Goal: Information Seeking & Learning: Learn about a topic

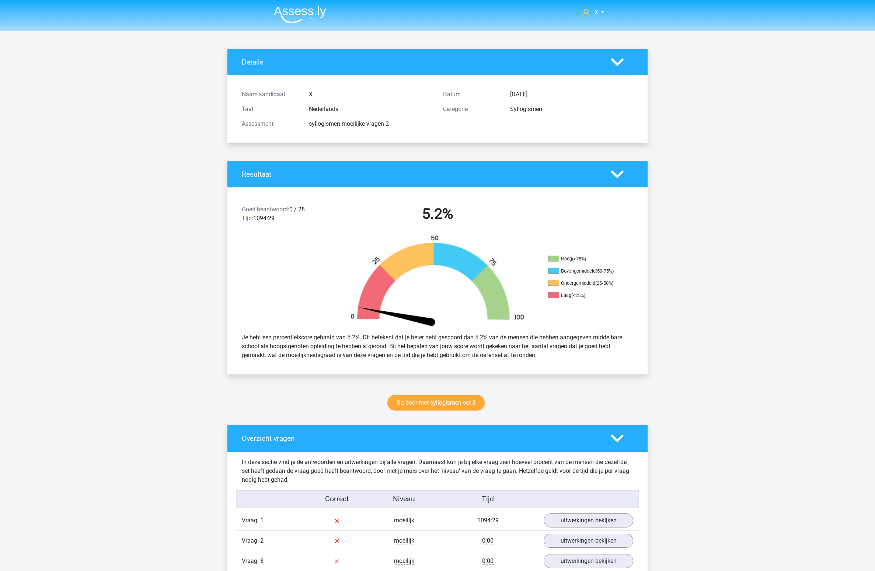
click at [319, 19] on img at bounding box center [300, 14] width 52 height 17
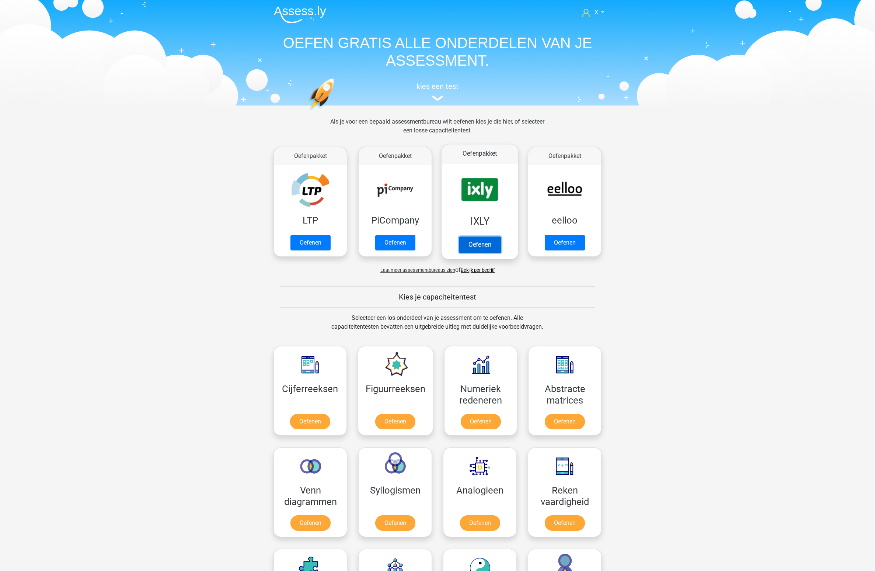
click at [476, 236] on link "Oefenen" at bounding box center [480, 244] width 42 height 16
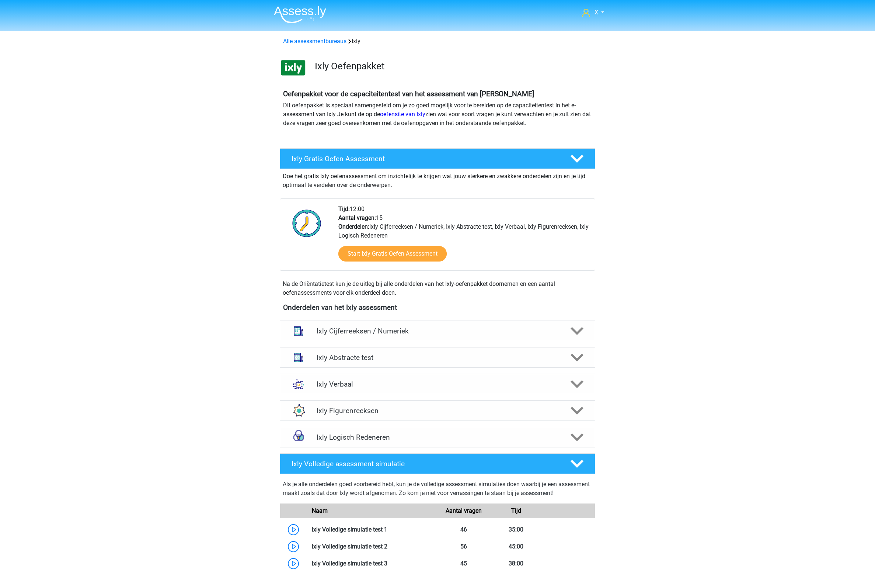
click at [462, 425] on div "Ixly Logisch Redeneren Er zijn verschillende soorten patronen te herkennen die …" at bounding box center [437, 436] width 344 height 27
click at [454, 438] on h4 "Ixly Logisch Redeneren" at bounding box center [437, 437] width 241 height 8
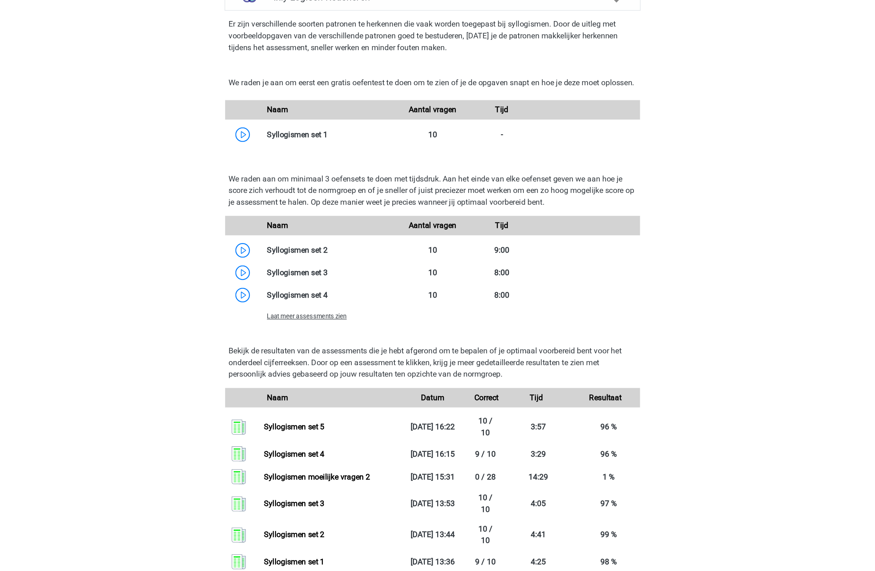
scroll to position [378, 0]
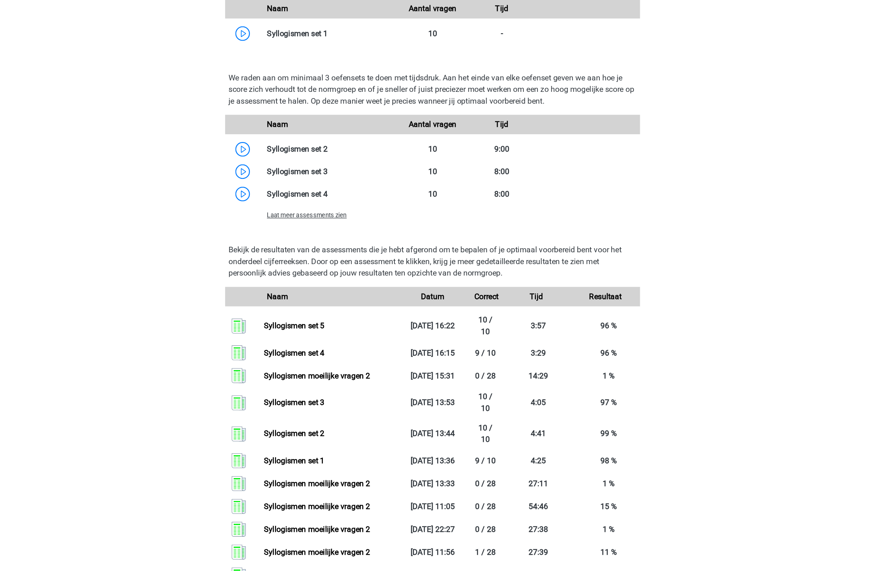
click at [355, 303] on span "Laat meer assessments zien" at bounding box center [342, 301] width 60 height 6
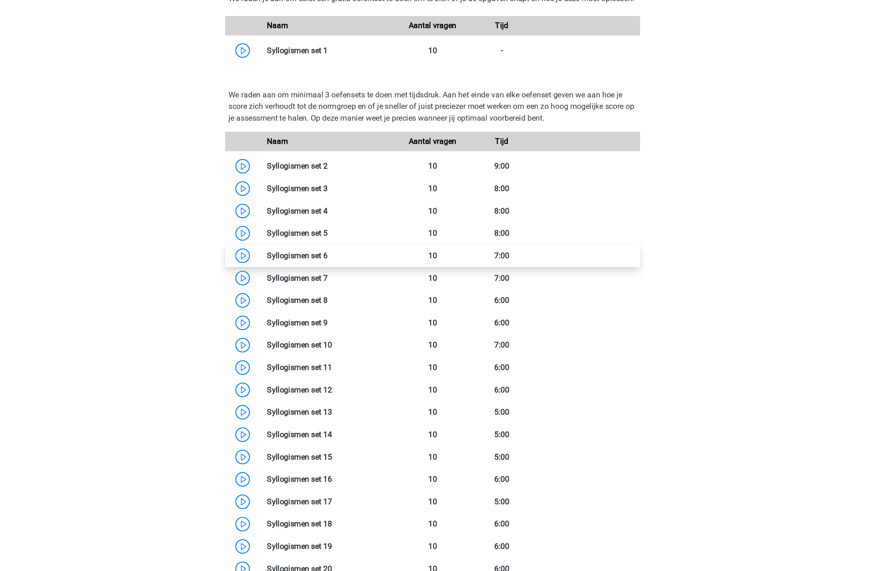
scroll to position [455, 0]
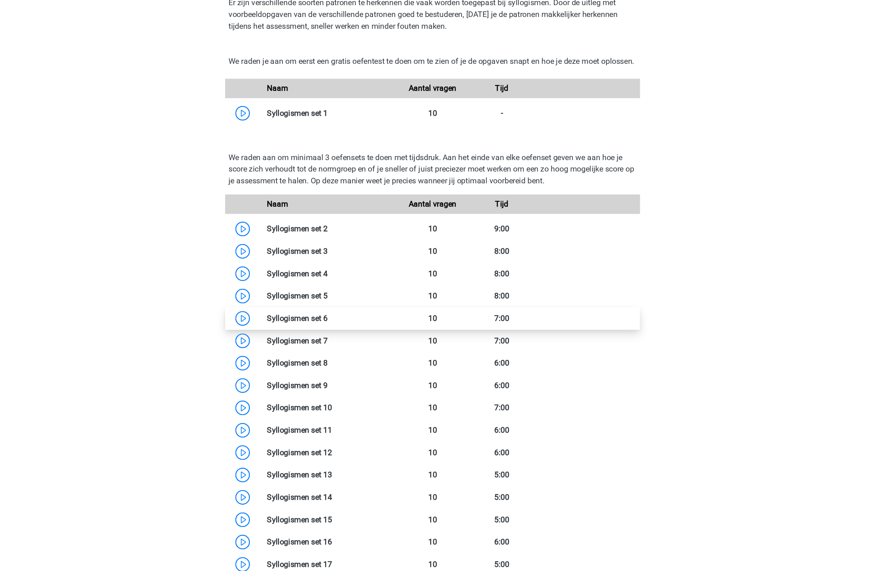
click at [358, 245] on link at bounding box center [358, 241] width 0 height 7
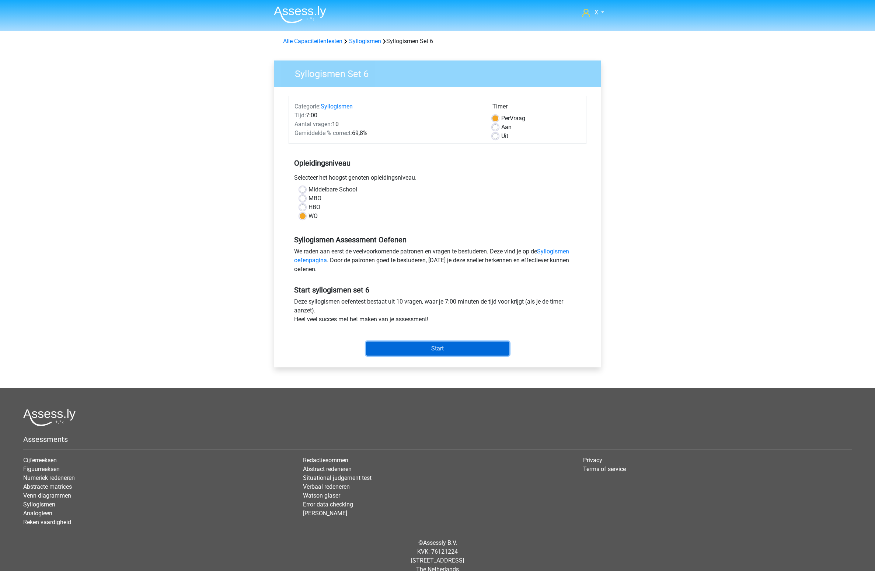
click at [475, 350] on input "Start" at bounding box center [437, 348] width 143 height 14
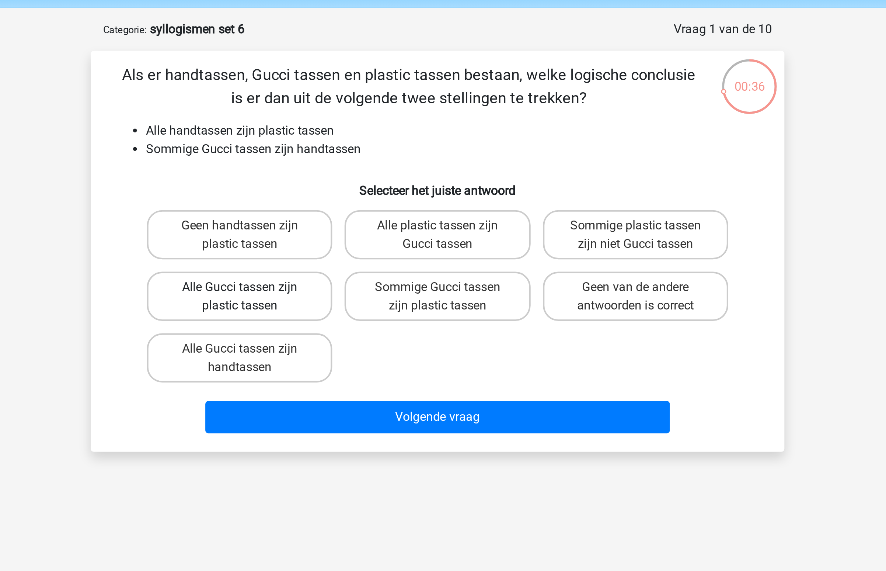
click at [388, 173] on label "Alle Gucci tassen zijn plastic tassen" at bounding box center [348, 169] width 89 height 24
click at [353, 170] on input "Alle Gucci tassen zijn plastic tassen" at bounding box center [350, 167] width 5 height 5
radio input "true"
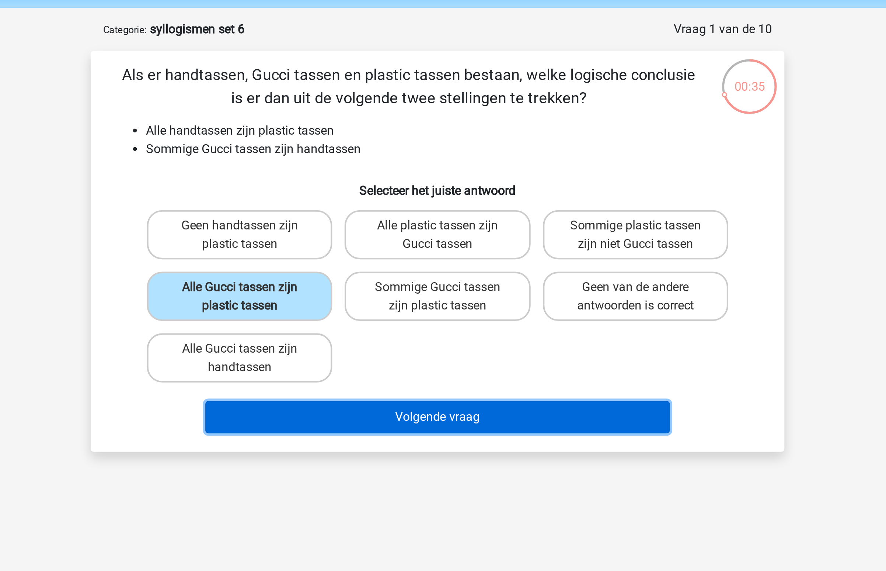
click at [413, 226] on button "Volgende vraag" at bounding box center [443, 226] width 223 height 15
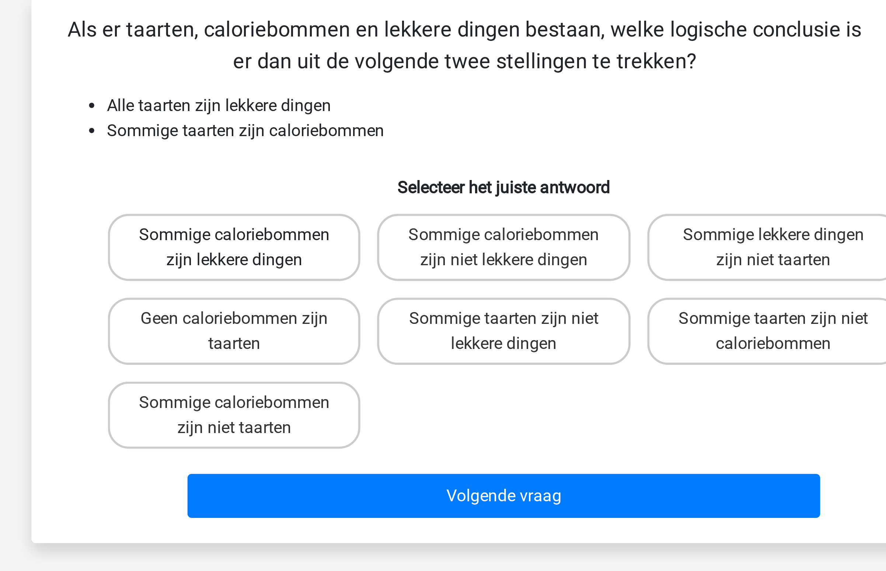
click at [358, 137] on label "Sommige caloriebommen zijn lekkere dingen" at bounding box center [348, 140] width 89 height 24
click at [353, 137] on input "Sommige caloriebommen zijn lekkere dingen" at bounding box center [350, 137] width 5 height 5
radio input "true"
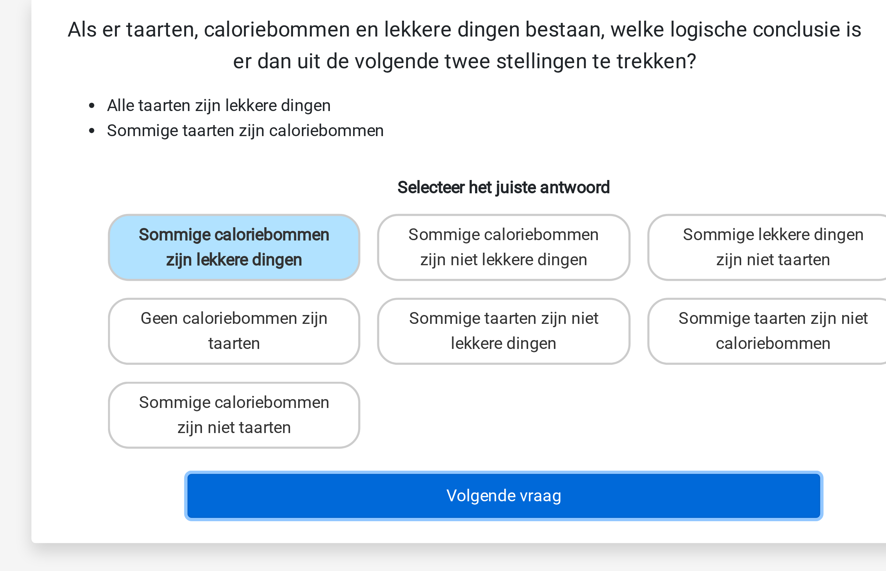
click at [405, 227] on button "Volgende vraag" at bounding box center [443, 226] width 223 height 15
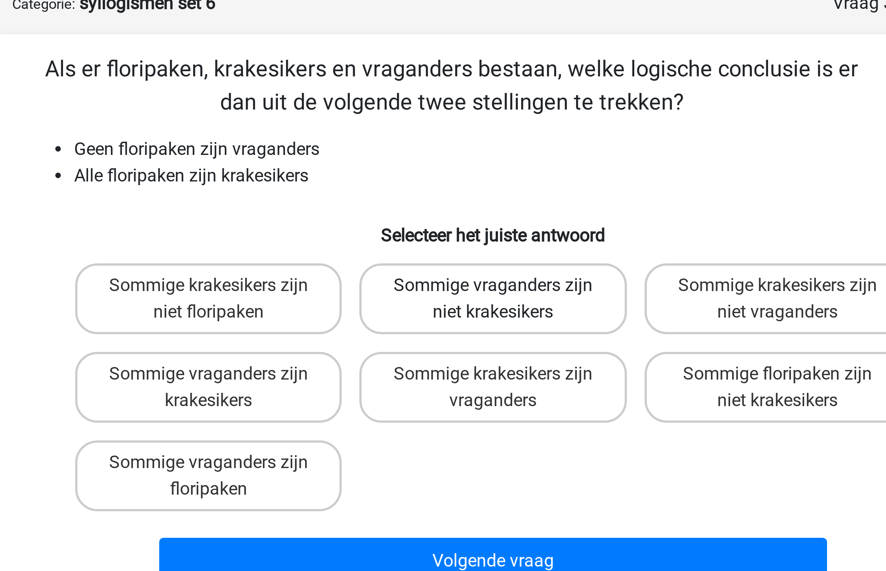
click at [439, 140] on label "Sommige vraganders zijn niet krakesikers" at bounding box center [442, 140] width 89 height 24
click at [443, 140] on input "Sommige vraganders zijn niet krakesikers" at bounding box center [445, 137] width 5 height 5
radio input "true"
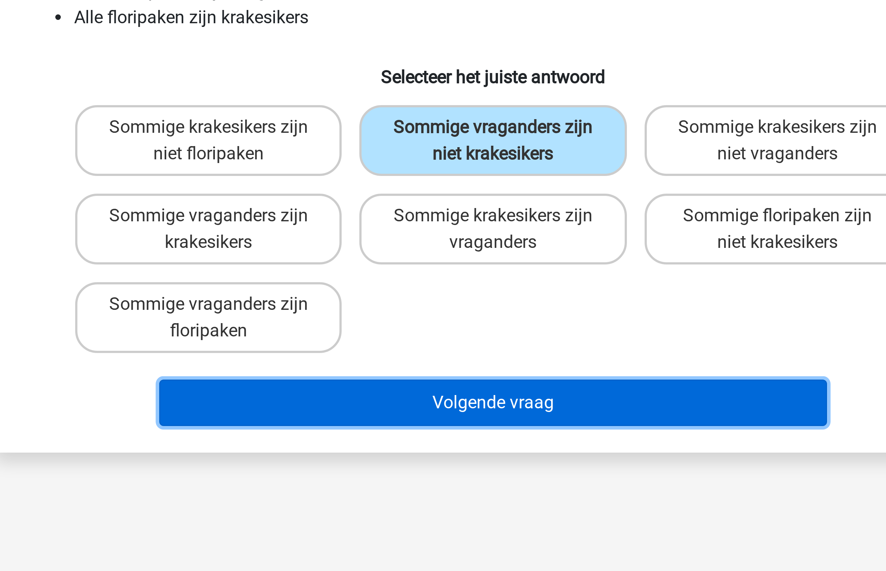
click at [422, 230] on button "Volgende vraag" at bounding box center [443, 226] width 223 height 15
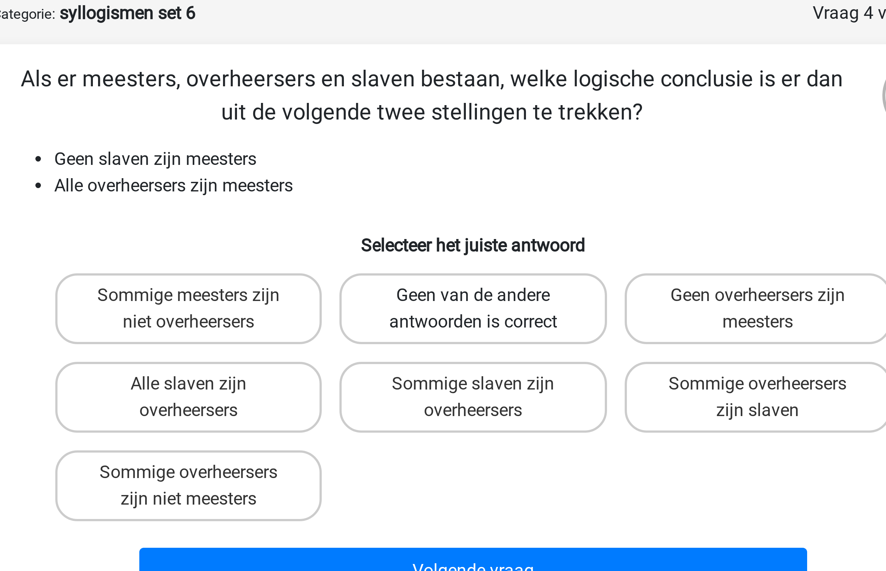
click at [452, 139] on label "Geen van de andere antwoorden is correct" at bounding box center [442, 140] width 89 height 24
click at [448, 139] on input "Geen van de andere antwoorden is correct" at bounding box center [445, 137] width 5 height 5
radio input "true"
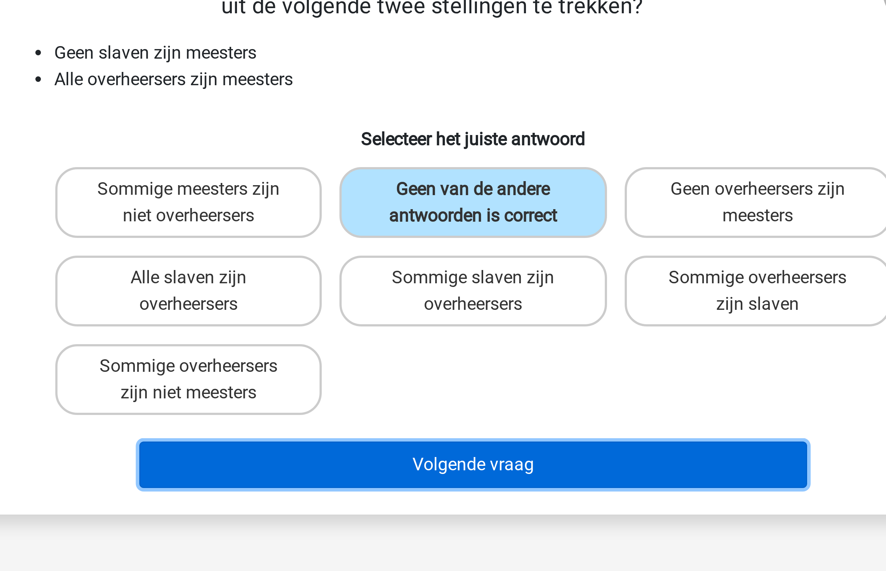
click at [428, 227] on button "Volgende vraag" at bounding box center [443, 226] width 223 height 15
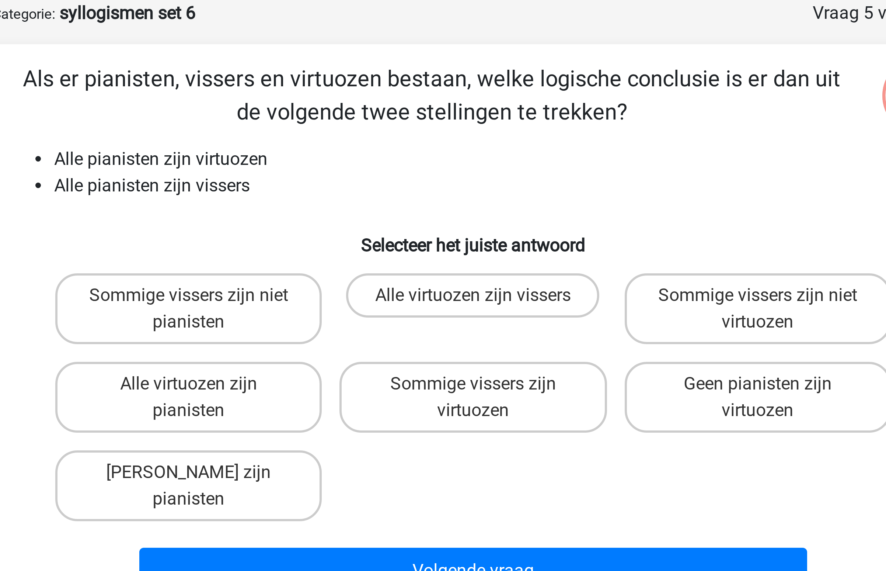
click at [332, 83] on div "Als er pianisten, vissers en virtuozen bestaan, welke logische conclusie is er …" at bounding box center [443, 147] width 327 height 180
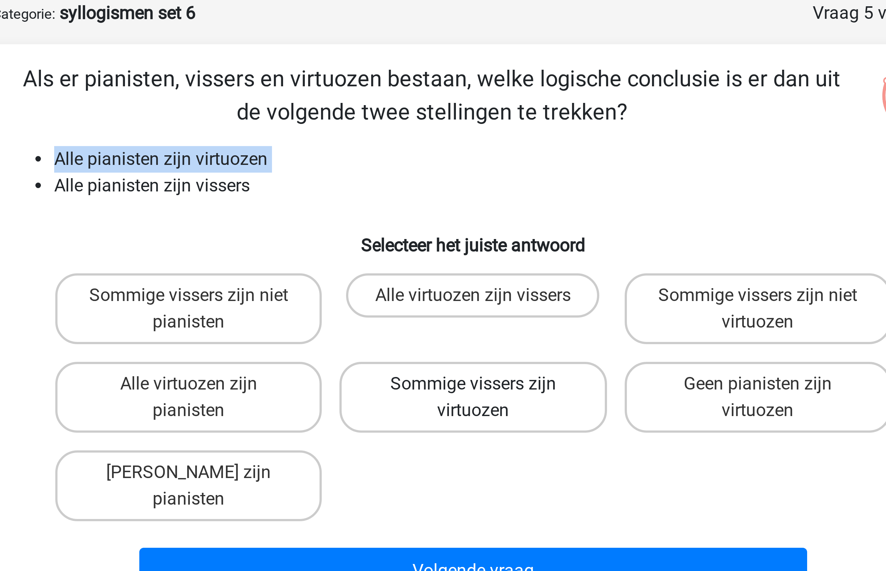
click at [457, 178] on label "Sommige vissers zijn virtuozen" at bounding box center [442, 169] width 89 height 24
click at [448, 170] on input "Sommige vissers zijn virtuozen" at bounding box center [445, 167] width 5 height 5
radio input "true"
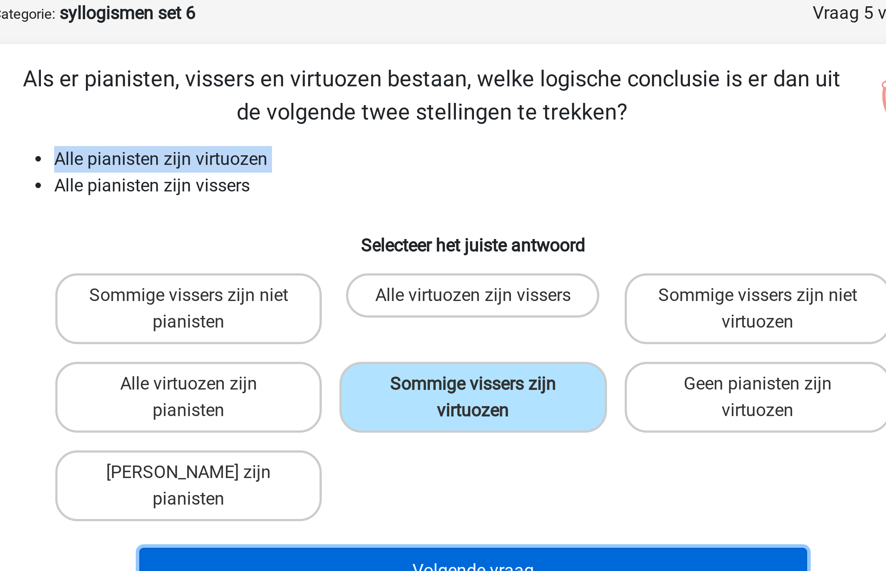
click at [439, 219] on button "Volgende vraag" at bounding box center [443, 226] width 223 height 15
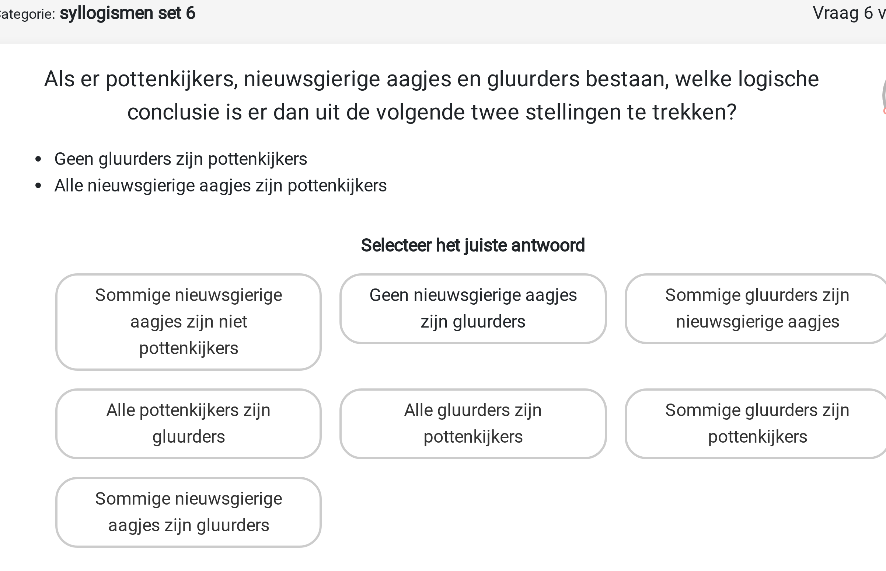
click at [409, 135] on label "Geen nieuwsgierige aagjes zijn gluurders" at bounding box center [442, 140] width 89 height 24
click at [443, 135] on input "Geen nieuwsgierige aagjes zijn gluurders" at bounding box center [445, 137] width 5 height 5
radio input "true"
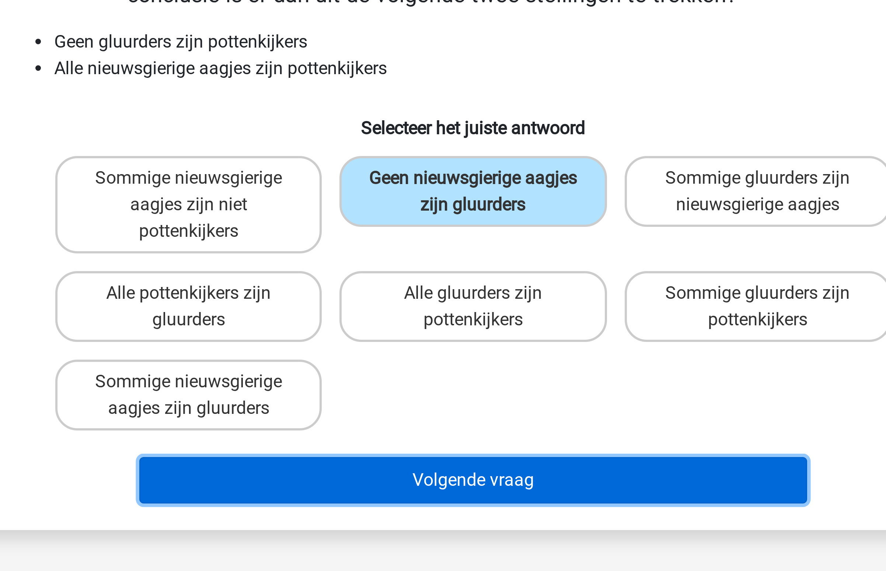
click at [392, 238] on button "Volgende vraag" at bounding box center [443, 235] width 223 height 15
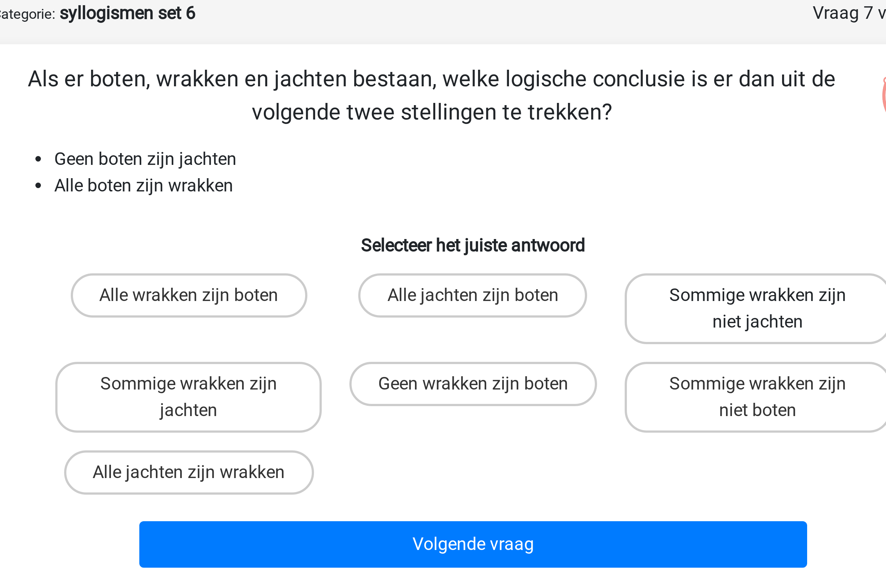
click at [525, 138] on label "Sommige wrakken zijn niet jachten" at bounding box center [537, 140] width 89 height 24
click at [538, 138] on input "Sommige wrakken zijn niet jachten" at bounding box center [540, 137] width 5 height 5
radio input "true"
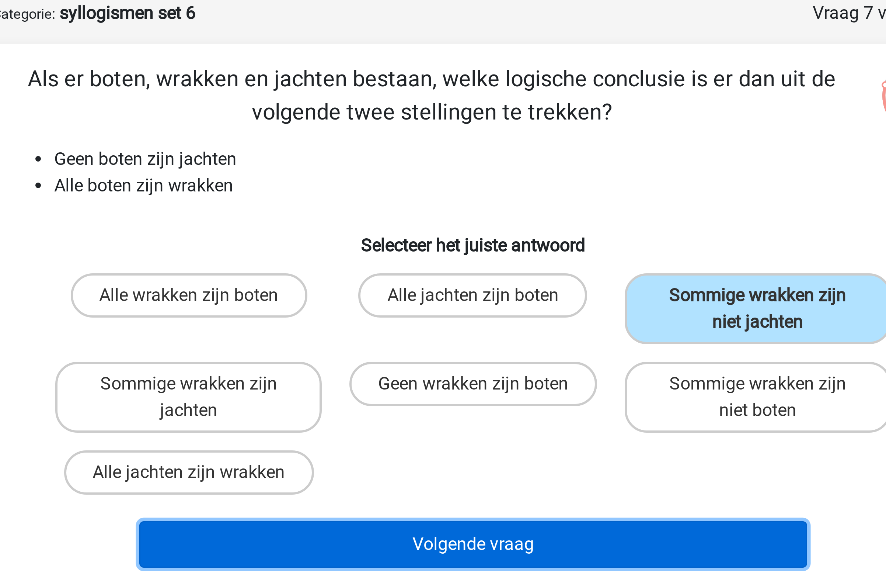
click at [451, 214] on button "Volgende vraag" at bounding box center [443, 217] width 223 height 15
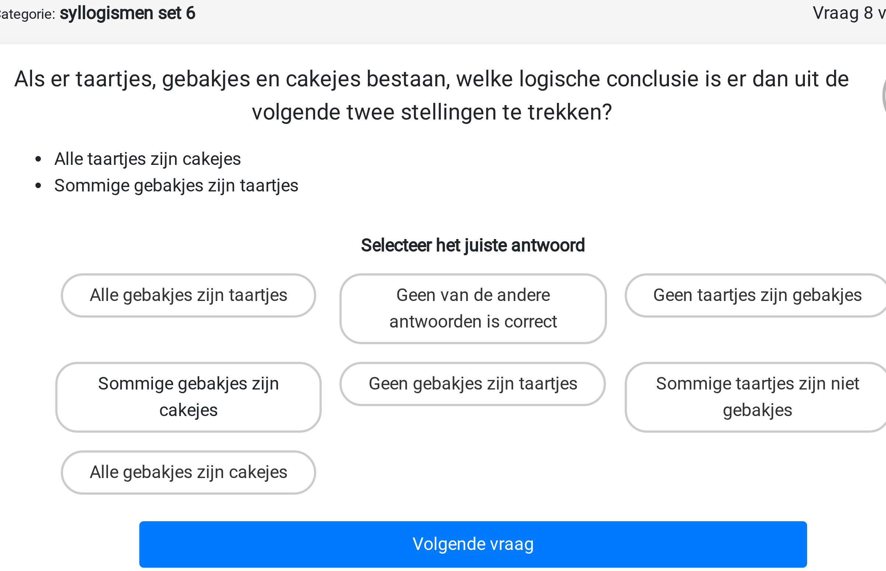
click at [369, 171] on label "Sommige gebakjes zijn cakejes" at bounding box center [348, 169] width 89 height 24
click at [353, 170] on input "Sommige gebakjes zijn cakejes" at bounding box center [350, 167] width 5 height 5
radio input "true"
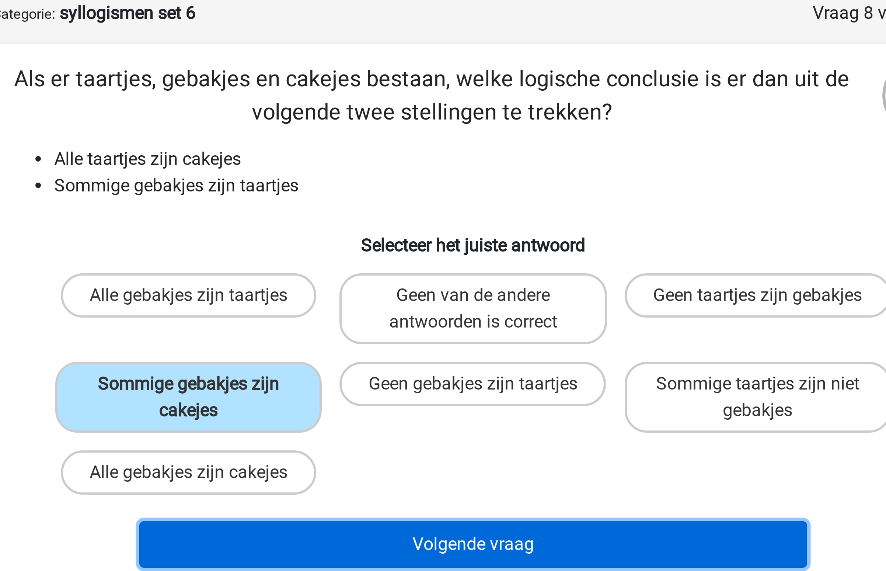
click at [391, 214] on button "Volgende vraag" at bounding box center [443, 217] width 223 height 15
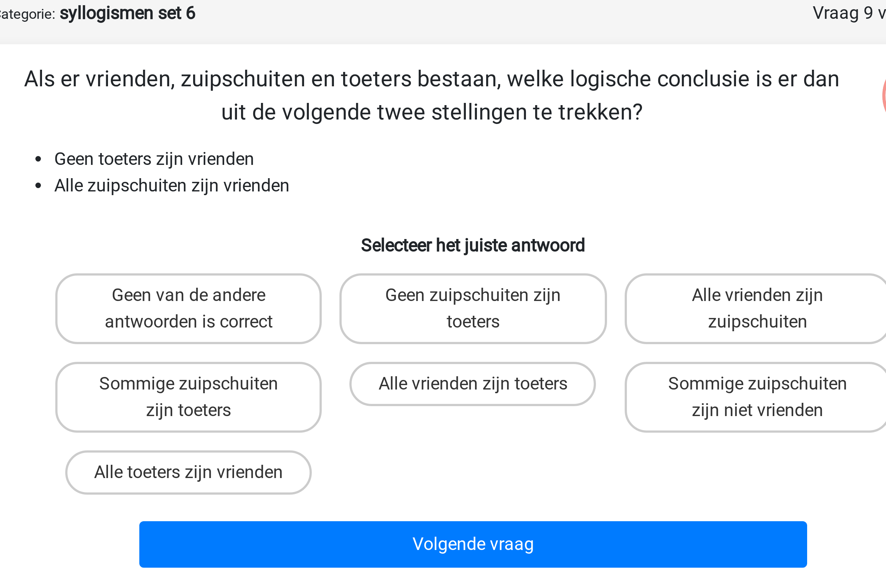
click at [324, 100] on li "Alle zuipschuiten zijn vrienden" at bounding box center [450, 98] width 294 height 9
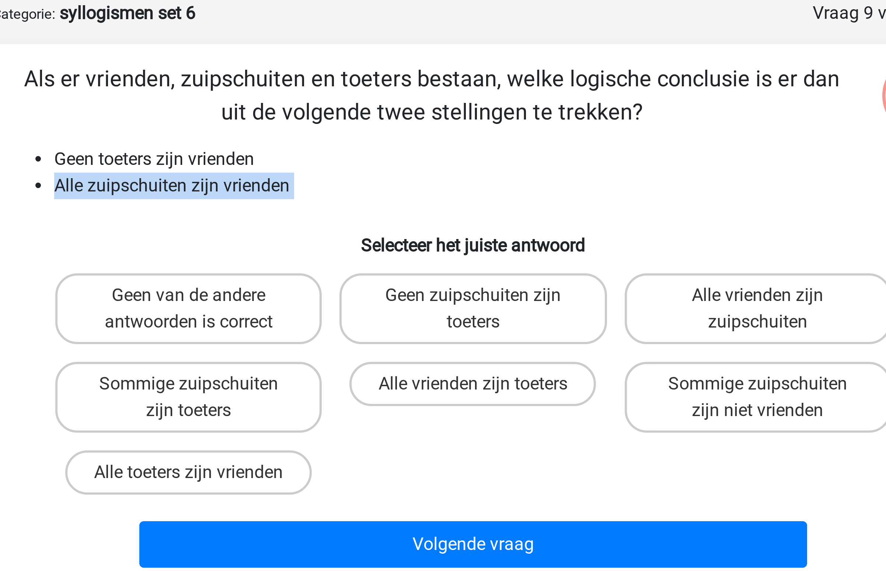
click at [324, 100] on li "Alle zuipschuiten zijn vrienden" at bounding box center [450, 98] width 294 height 9
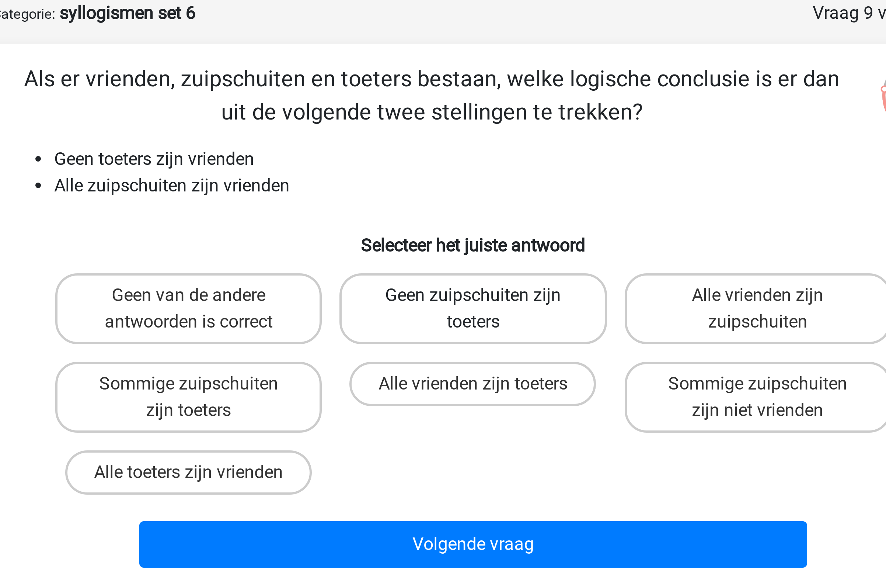
click at [444, 147] on label "Geen zuipschuiten zijn toeters" at bounding box center [442, 140] width 89 height 24
click at [444, 140] on input "Geen zuipschuiten zijn toeters" at bounding box center [445, 137] width 5 height 5
radio input "true"
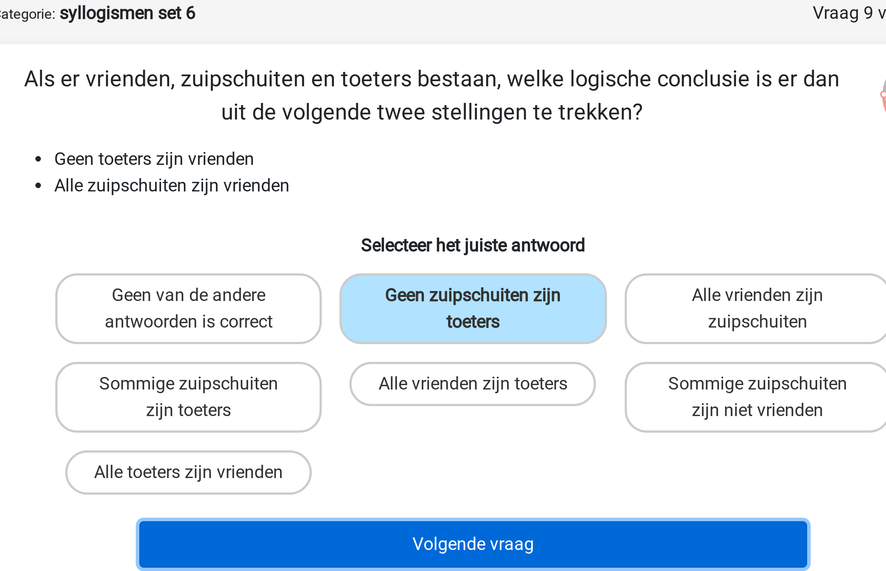
click at [426, 214] on button "Volgende vraag" at bounding box center [443, 217] width 223 height 15
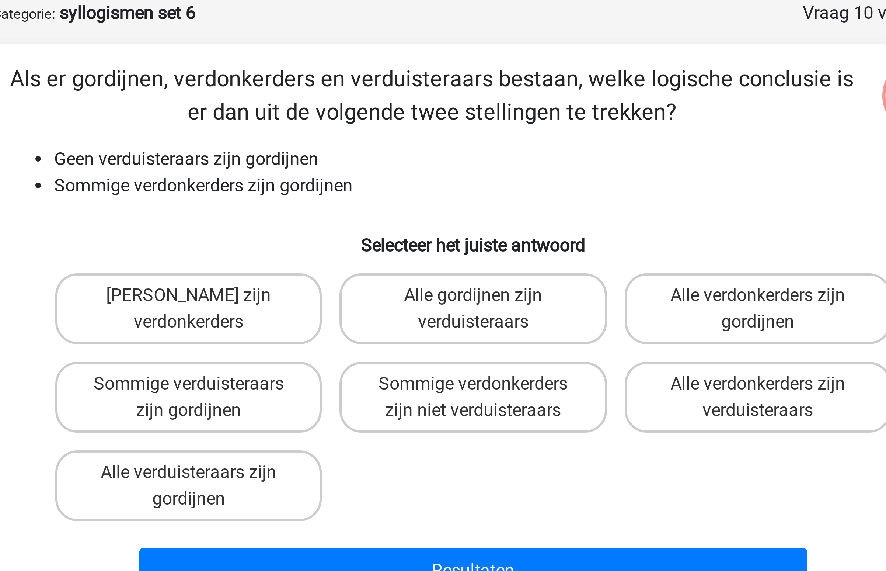
click at [332, 83] on div "Als er gordijnen, verdonkerders en verduisteraars bestaan, welke logische concl…" at bounding box center [443, 147] width 327 height 180
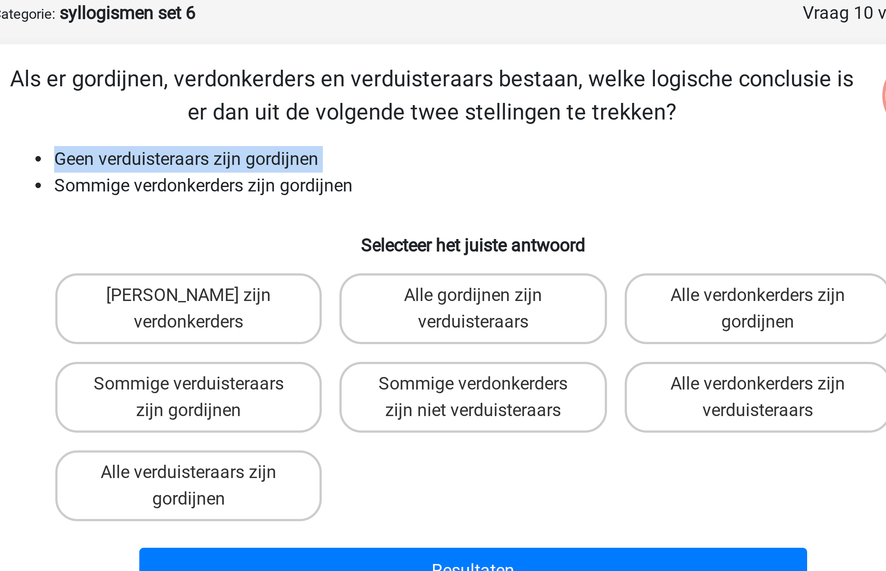
click at [332, 83] on div "Als er gordijnen, verdonkerders en verduisteraars bestaan, welke logische concl…" at bounding box center [443, 147] width 327 height 180
click at [466, 174] on label "Sommige verdonkerders zijn niet verduisteraars" at bounding box center [442, 169] width 89 height 24
click at [448, 170] on input "Sommige verdonkerders zijn niet verduisteraars" at bounding box center [445, 167] width 5 height 5
radio input "true"
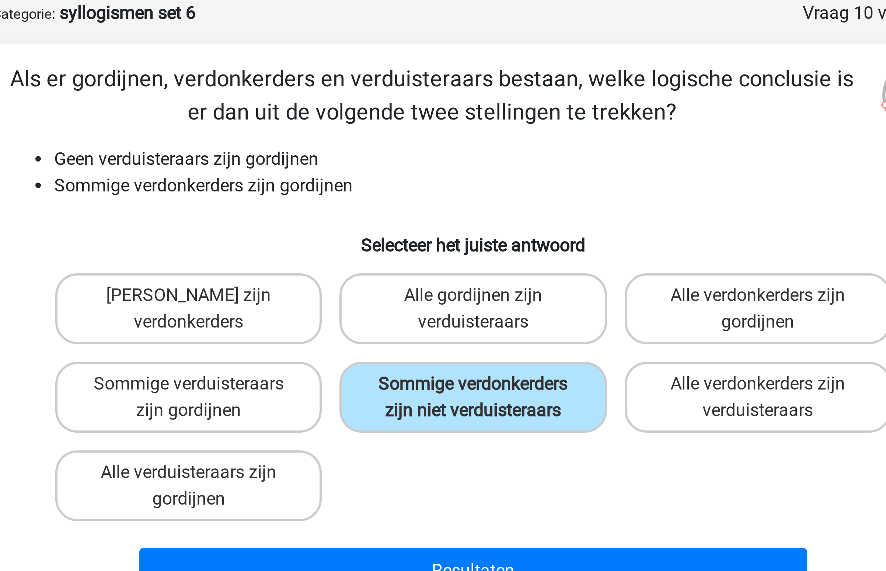
click at [443, 217] on div "Resultaten" at bounding box center [443, 225] width 309 height 24
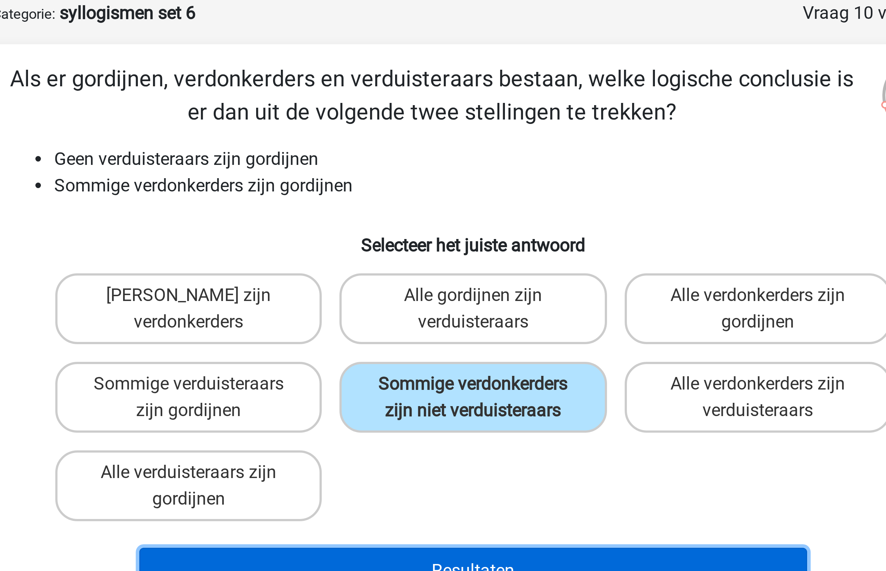
click at [438, 223] on button "Resultaten" at bounding box center [443, 226] width 223 height 15
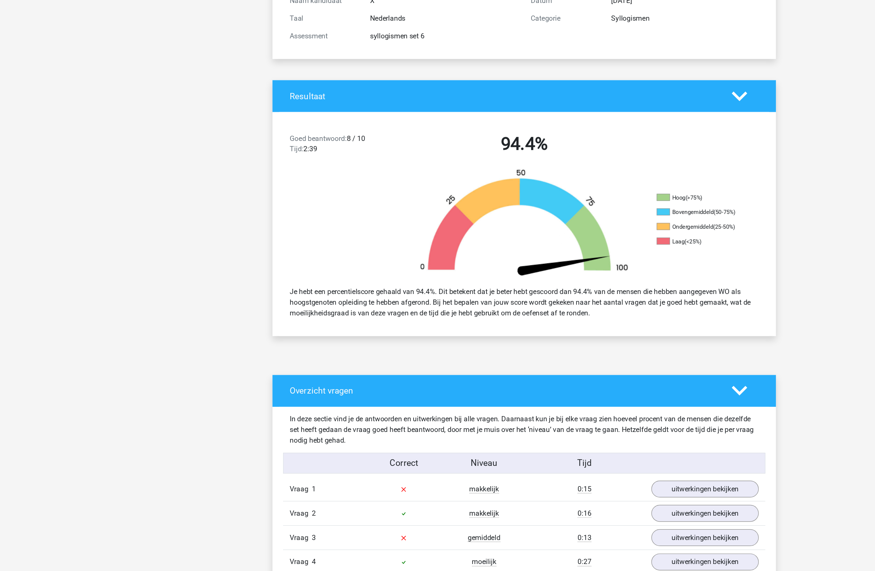
scroll to position [144, 0]
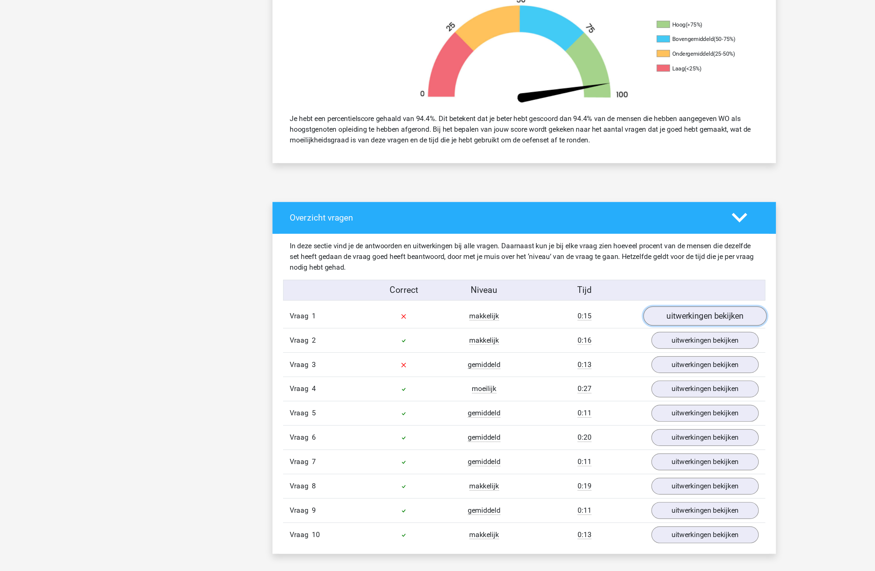
click at [578, 354] on link "uitwerkingen bekijken" at bounding box center [588, 357] width 103 height 16
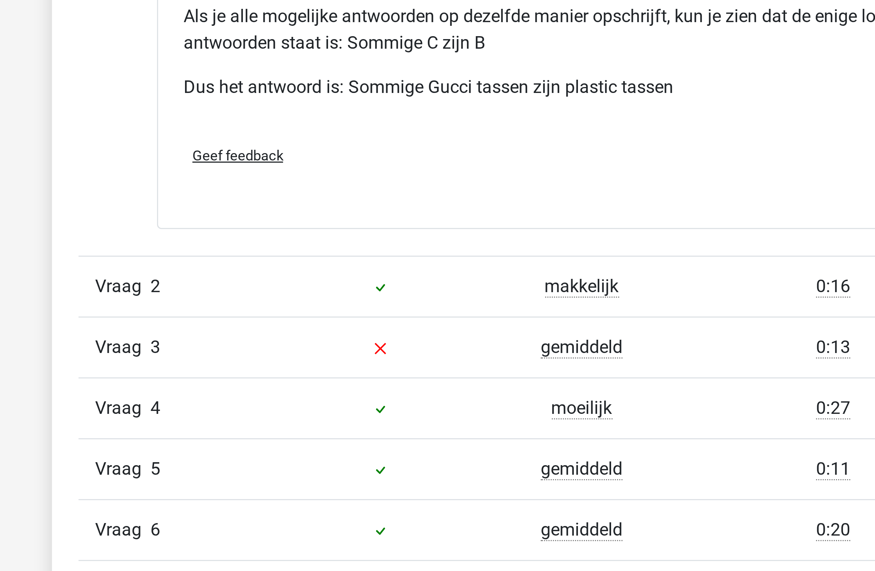
scroll to position [405, 0]
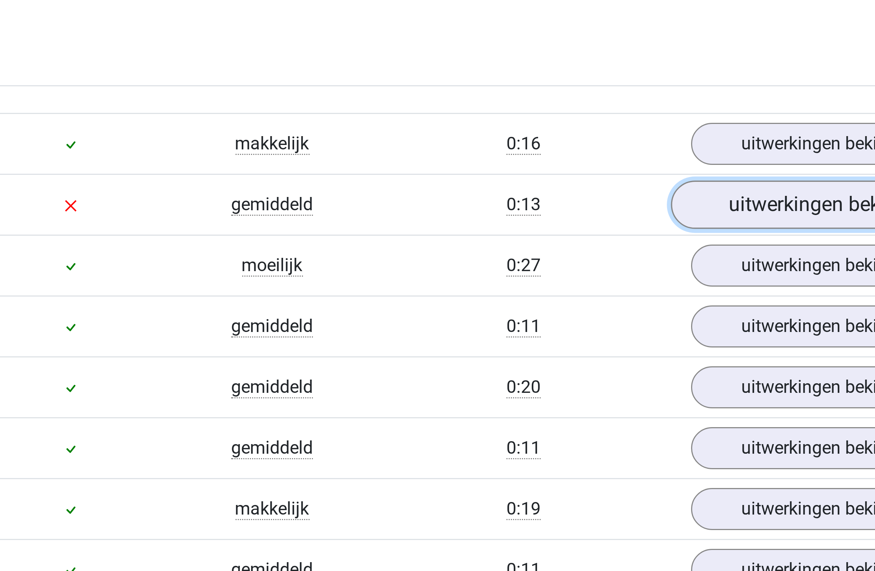
click at [554, 448] on link "uitwerkingen bekijken" at bounding box center [588, 448] width 103 height 16
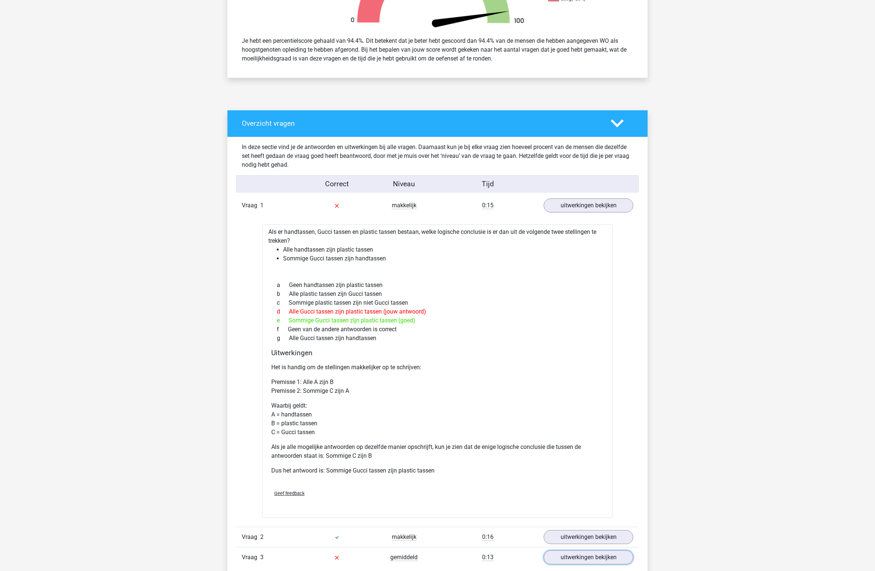
scroll to position [0, 0]
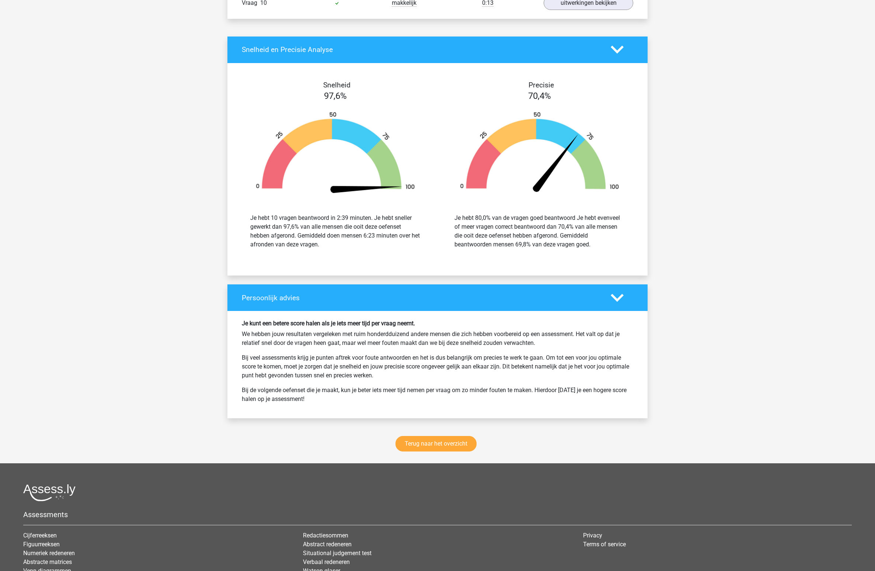
scroll to position [768, 0]
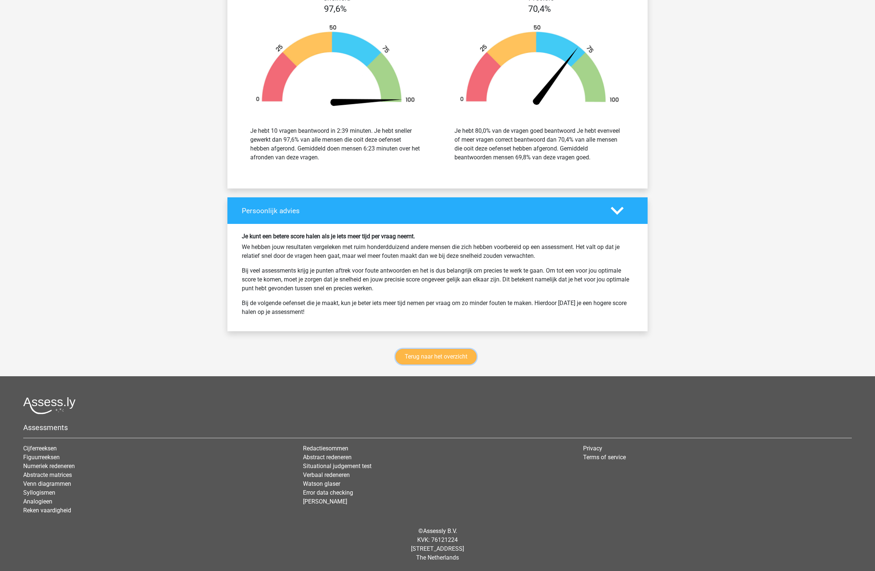
click at [432, 353] on link "Terug naar het overzicht" at bounding box center [435, 356] width 81 height 15
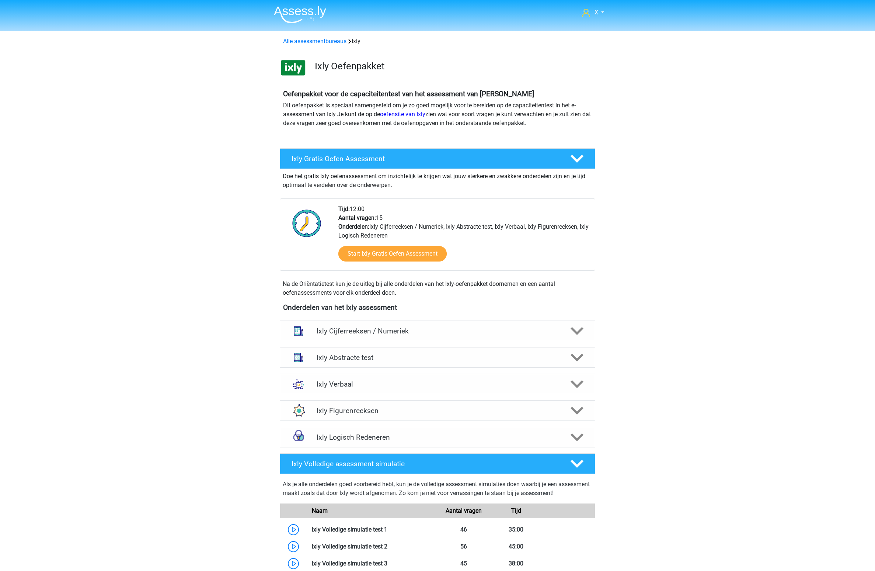
scroll to position [280, 0]
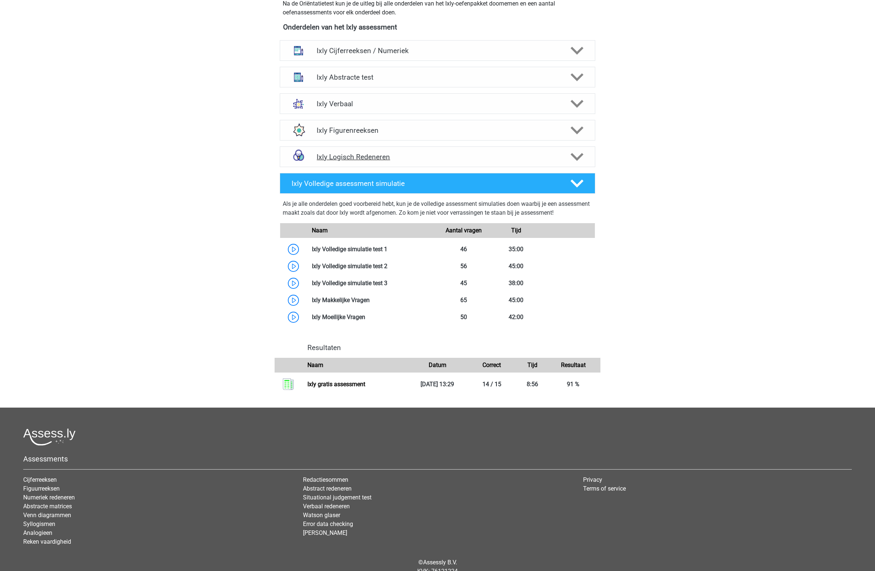
click at [477, 147] on div "Ixly Logisch Redeneren" at bounding box center [437, 156] width 315 height 21
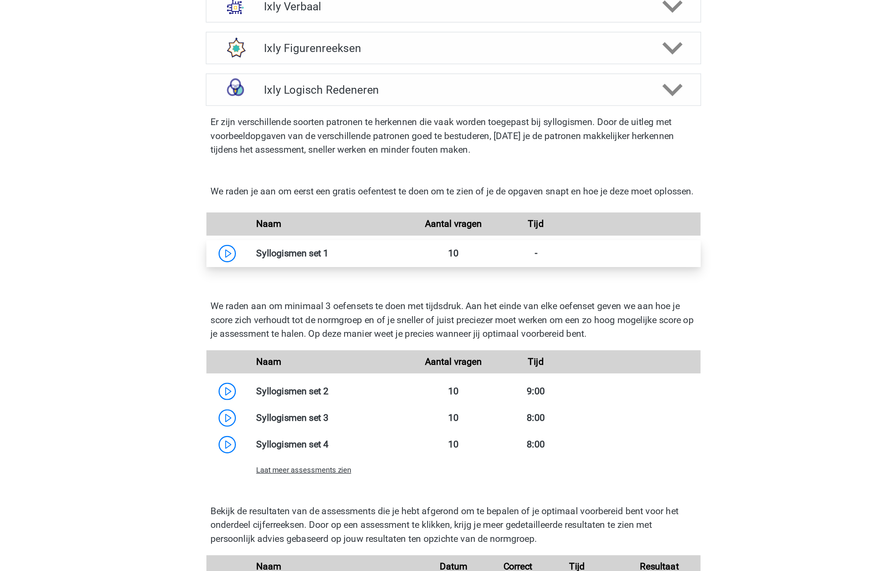
scroll to position [407, 0]
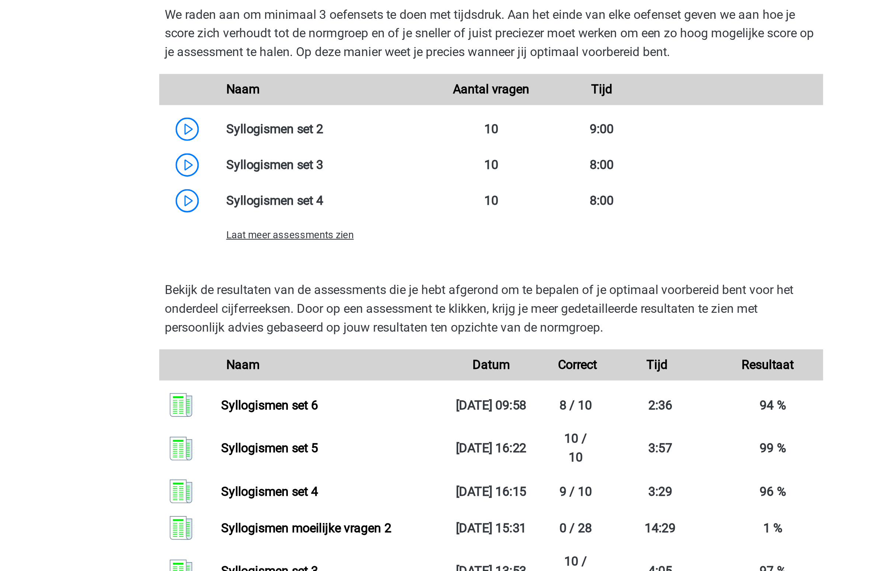
click at [361, 276] on div "Laat meer assessments zien" at bounding box center [358, 272] width 105 height 9
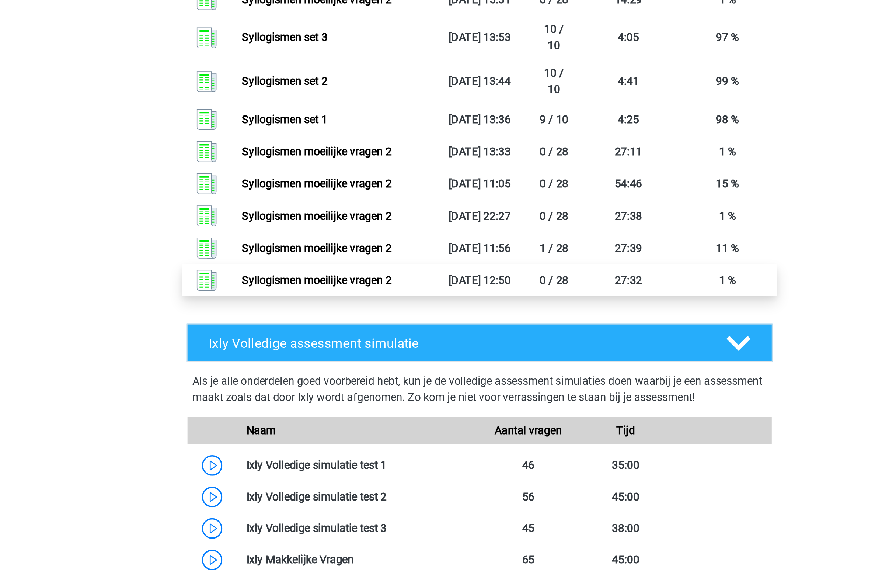
scroll to position [675, 0]
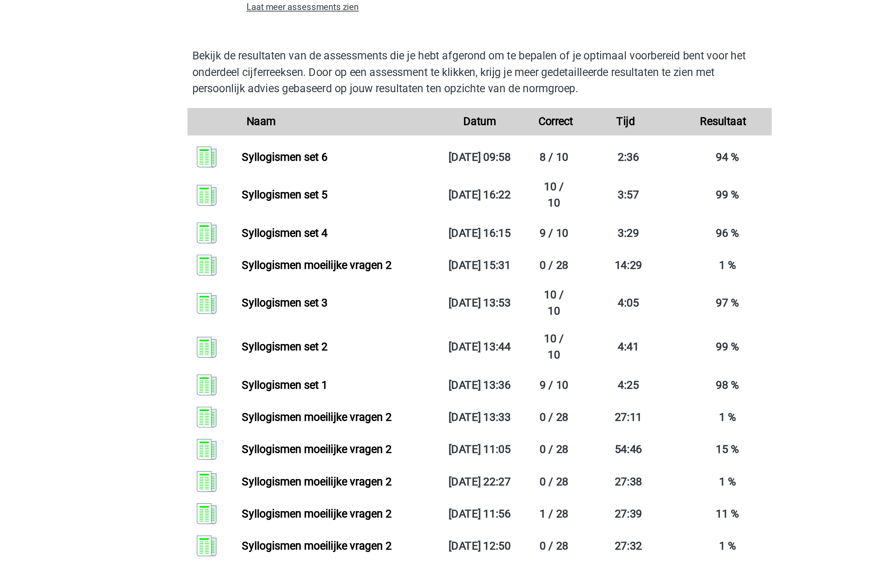
click at [362, 7] on span "Laat meer assessments zien" at bounding box center [342, 4] width 60 height 6
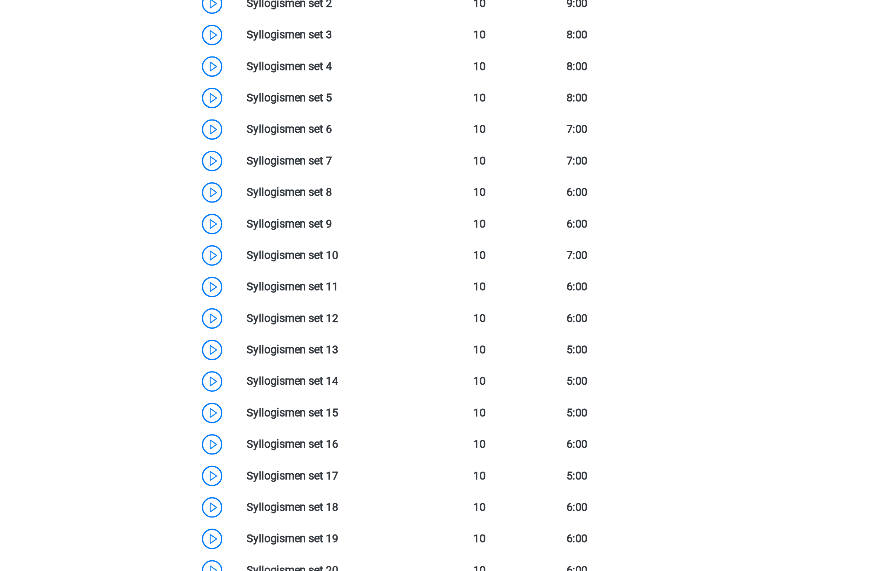
scroll to position [536, 0]
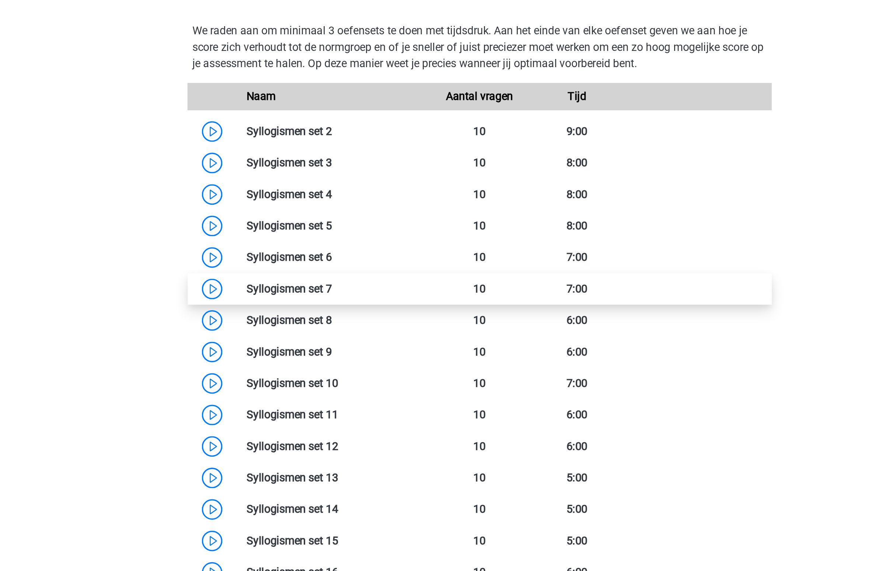
click at [358, 181] on link at bounding box center [358, 177] width 0 height 7
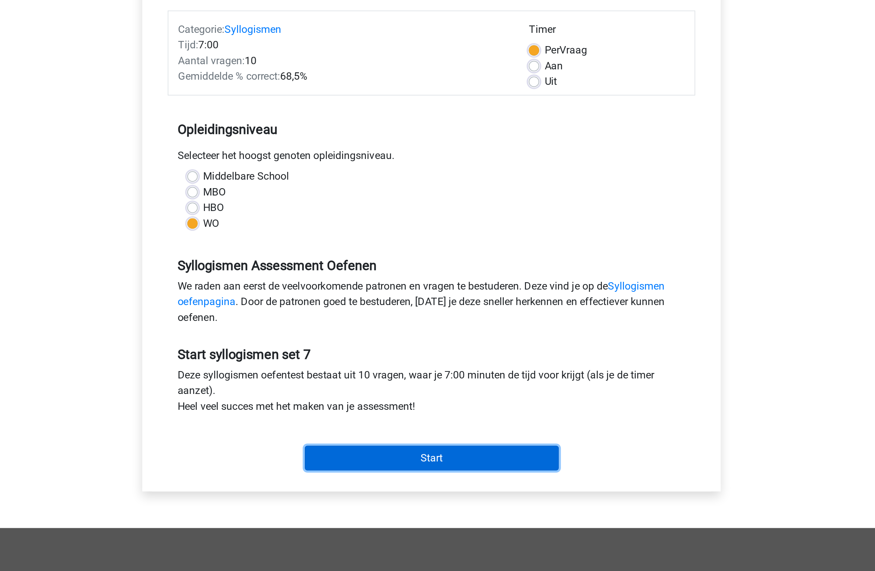
click at [444, 343] on input "Start" at bounding box center [437, 348] width 143 height 14
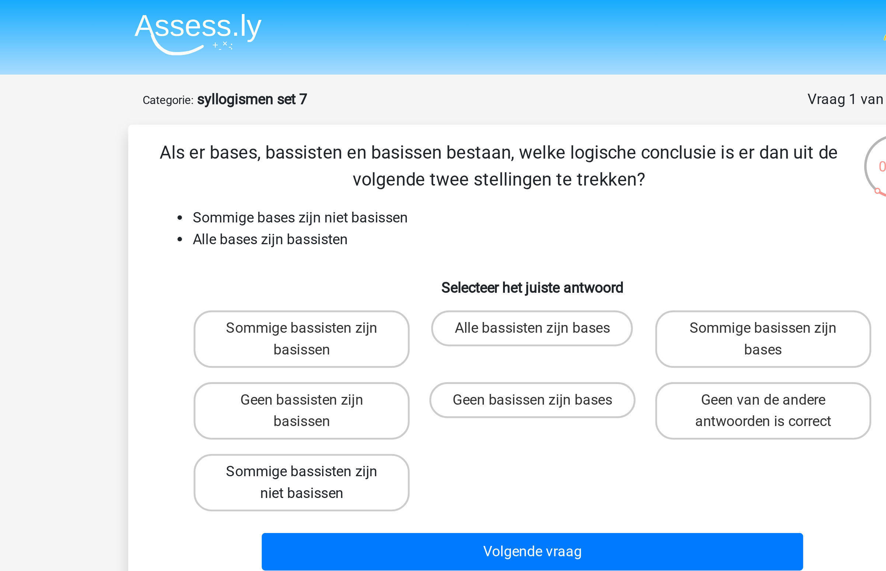
click at [384, 202] on label "Sommige bassisten zijn niet basissen" at bounding box center [348, 199] width 89 height 24
click at [353, 199] on input "Sommige bassisten zijn niet basissen" at bounding box center [350, 196] width 5 height 5
radio input "true"
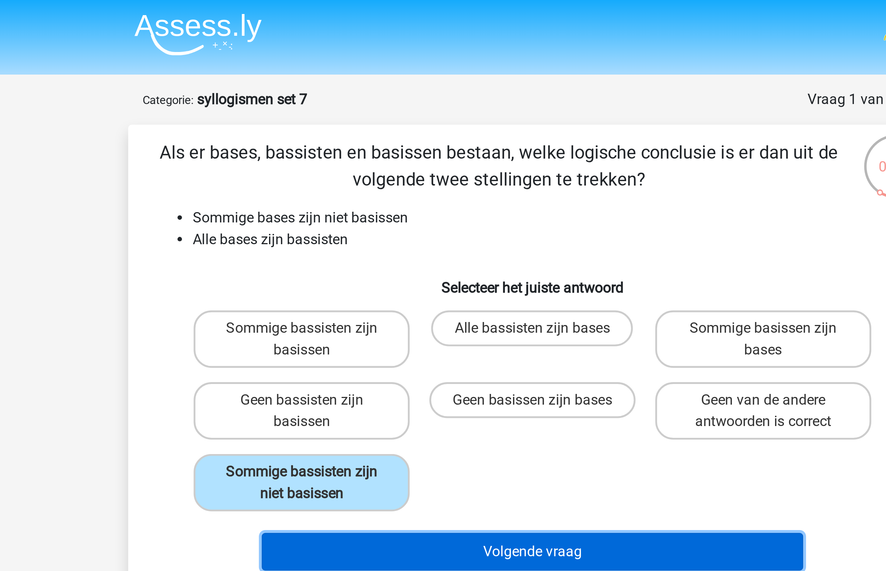
click at [393, 221] on button "Volgende vraag" at bounding box center [443, 226] width 223 height 15
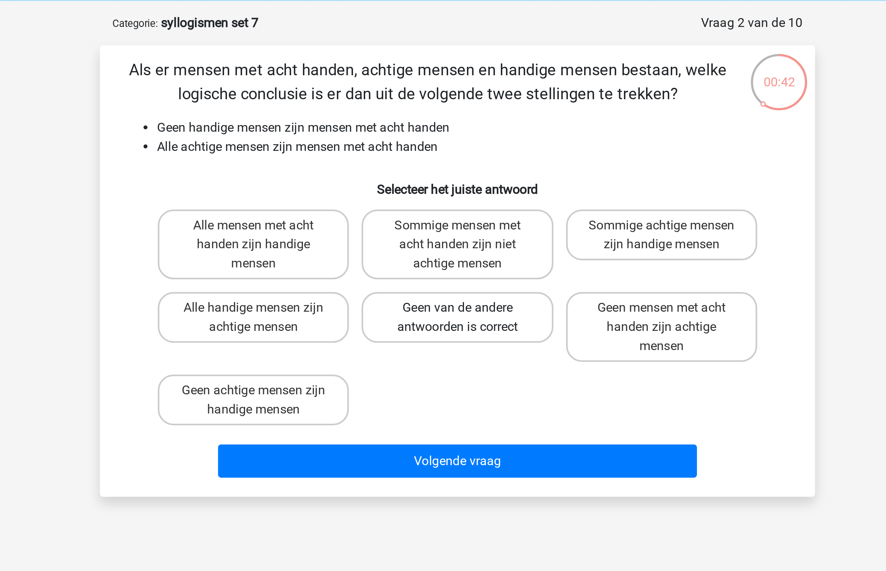
click at [438, 185] on label "Geen van de andere antwoorden is correct" at bounding box center [442, 178] width 89 height 24
click at [443, 178] on input "Geen van de andere antwoorden is correct" at bounding box center [445, 176] width 5 height 5
radio input "true"
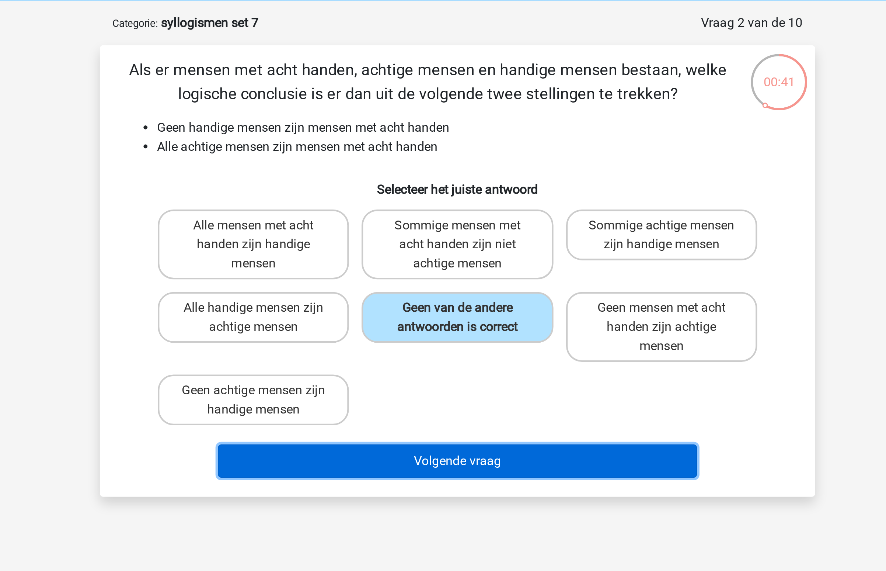
click at [426, 242] on button "Volgende vraag" at bounding box center [443, 244] width 223 height 15
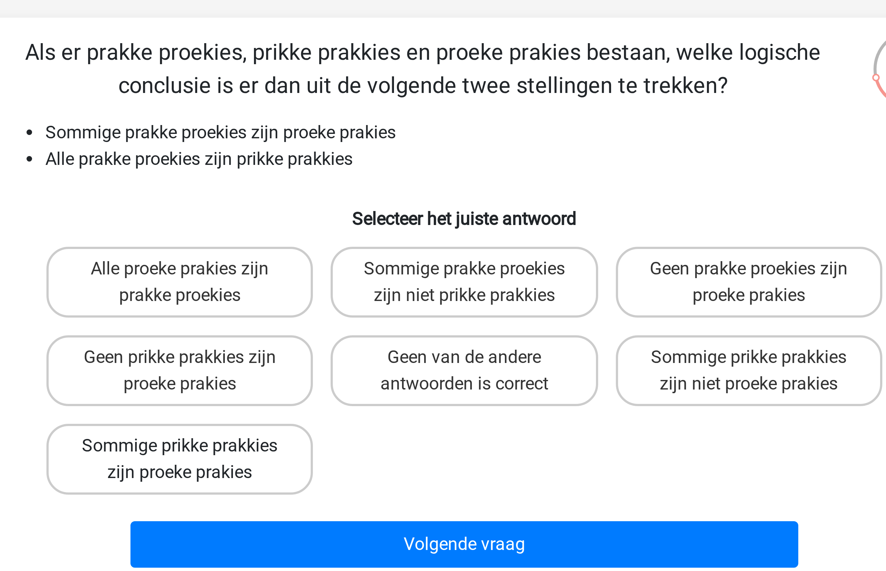
click at [364, 196] on label "Sommige prikke prakkies zijn proeke prakies" at bounding box center [348, 199] width 89 height 24
click at [353, 196] on input "Sommige prikke prakkies zijn proeke prakies" at bounding box center [350, 196] width 5 height 5
radio input "true"
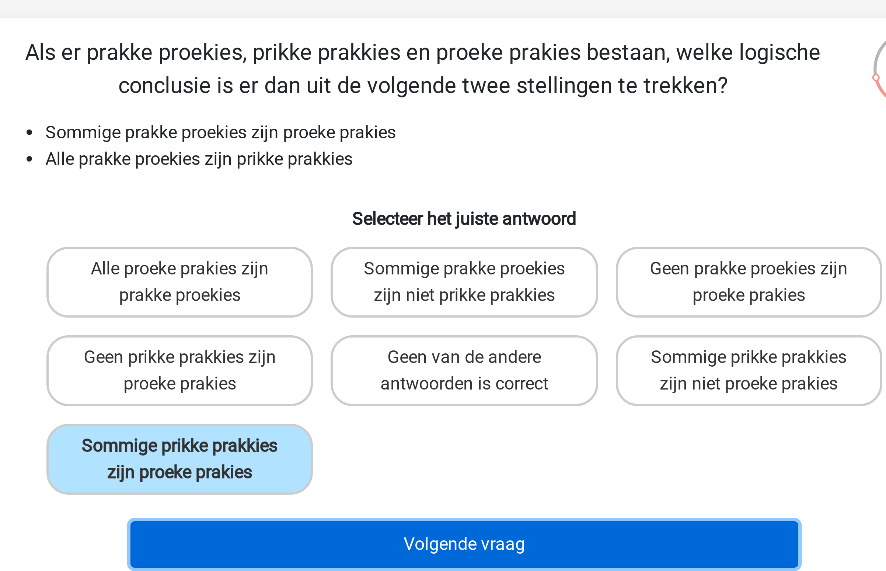
click at [383, 225] on button "Volgende vraag" at bounding box center [443, 226] width 223 height 15
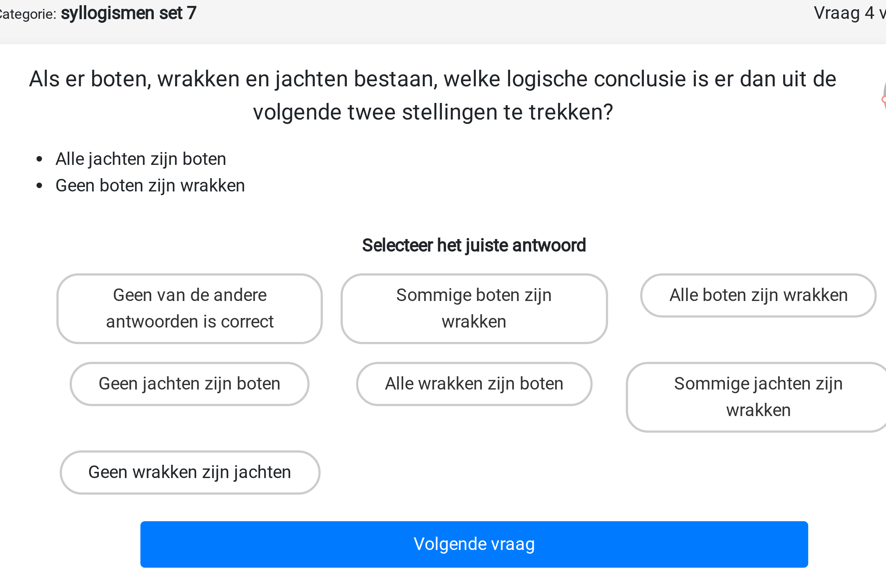
click at [366, 197] on label "Geen wrakken zijn jachten" at bounding box center [348, 194] width 87 height 15
click at [353, 197] on input "Geen wrakken zijn jachten" at bounding box center [350, 196] width 5 height 5
radio input "true"
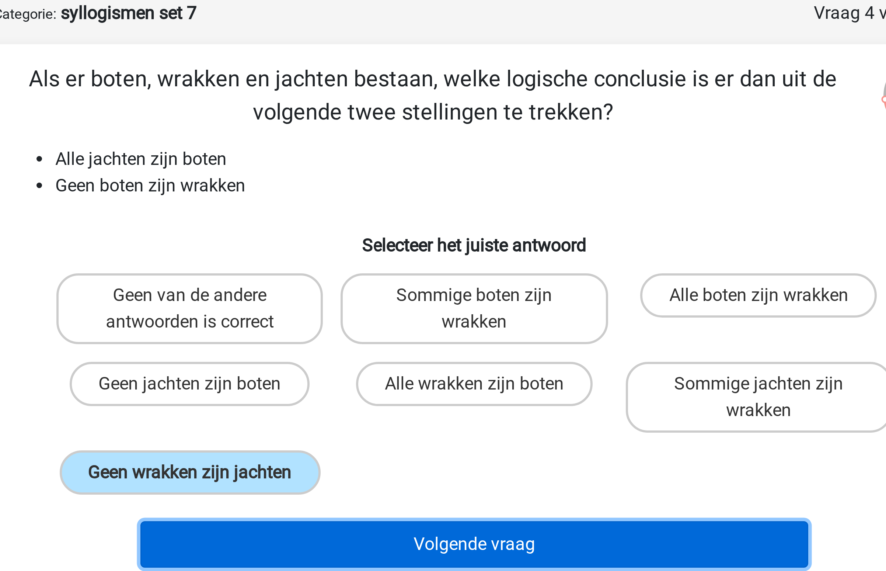
click at [398, 215] on button "Volgende vraag" at bounding box center [443, 217] width 223 height 15
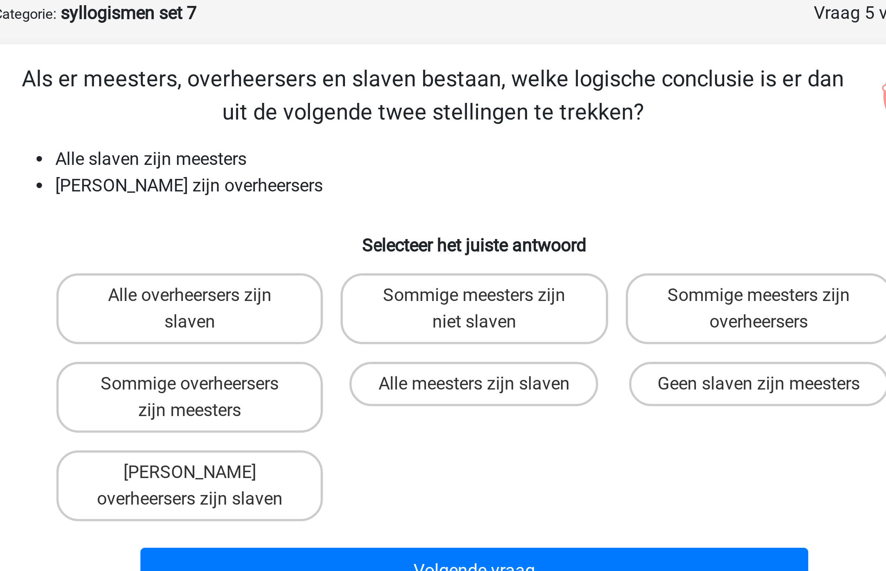
click at [348, 194] on input "Geen overheersers zijn slaven" at bounding box center [350, 196] width 5 height 5
radio input "true"
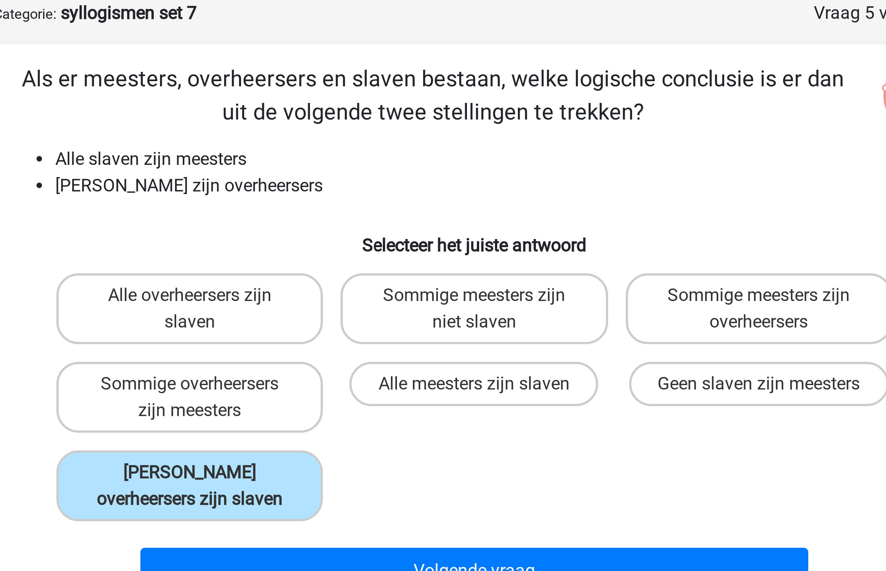
click at [393, 219] on div "Volgende vraag" at bounding box center [443, 225] width 309 height 24
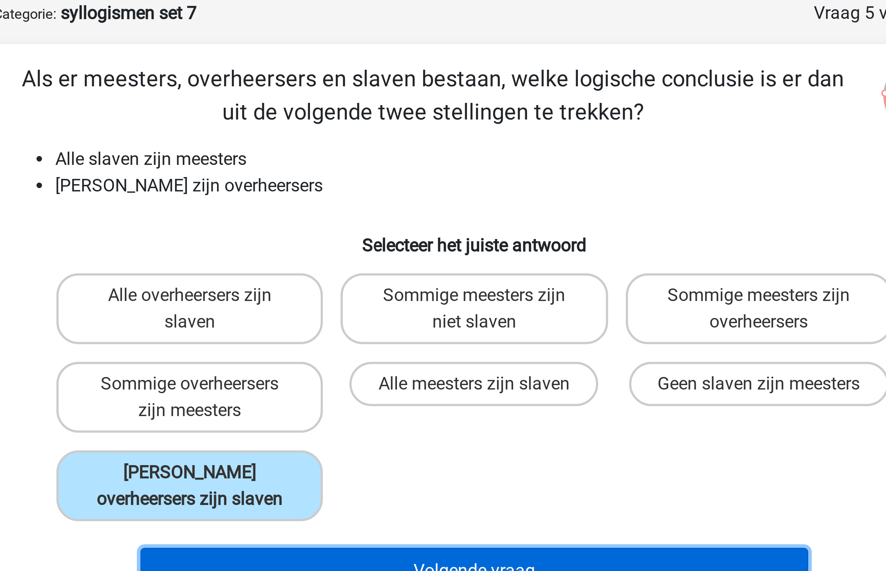
click at [388, 224] on button "Volgende vraag" at bounding box center [443, 226] width 223 height 15
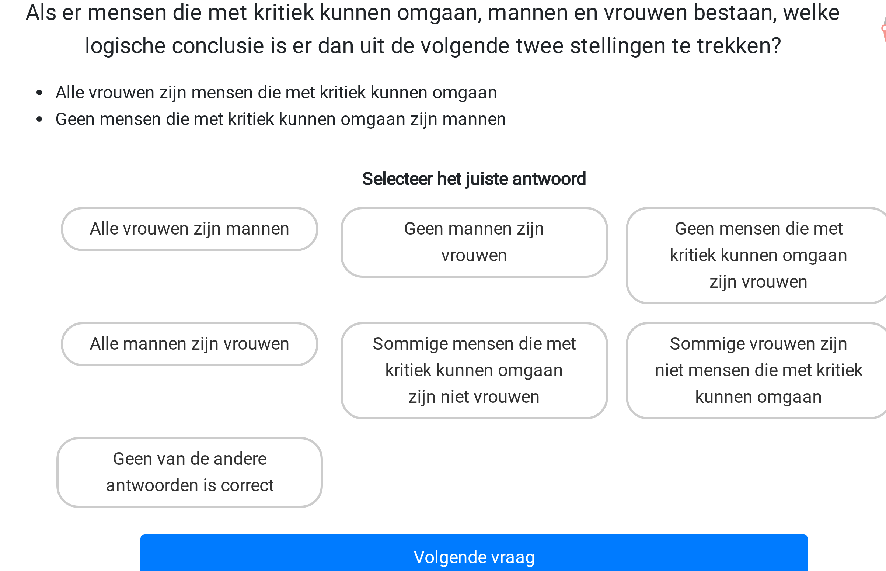
click at [447, 138] on input "Geen mannen zijn vrouwen" at bounding box center [445, 137] width 5 height 5
radio input "true"
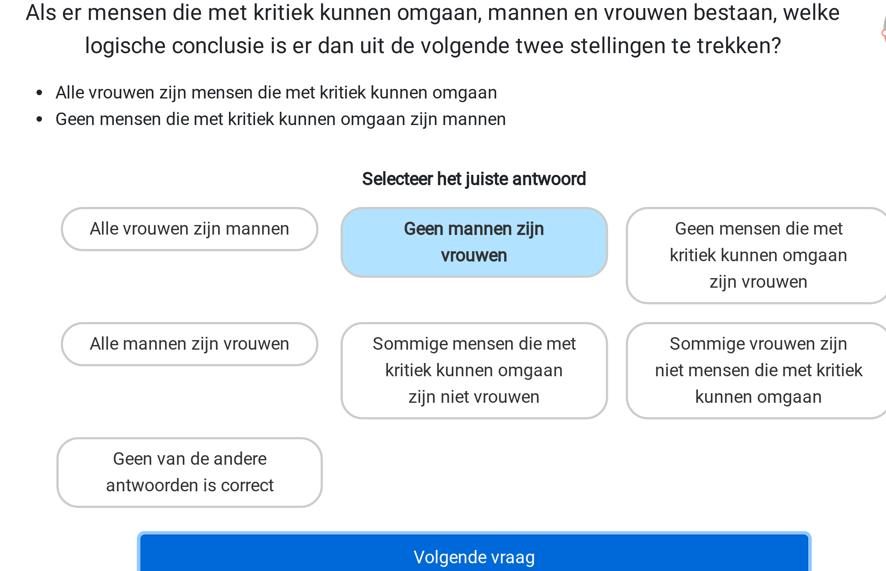
click at [429, 241] on button "Volgende vraag" at bounding box center [443, 244] width 223 height 15
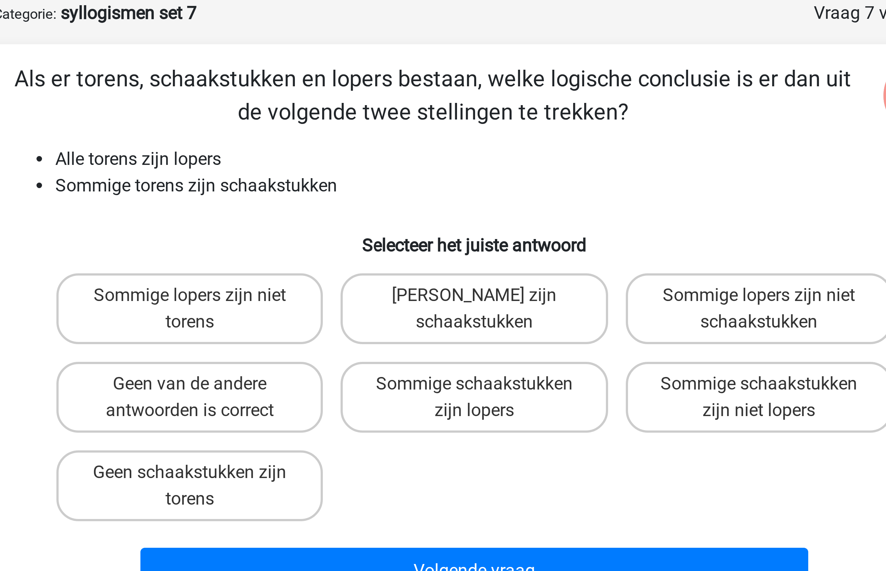
click at [313, 98] on li "Sommige torens zijn schaakstukken" at bounding box center [450, 98] width 294 height 9
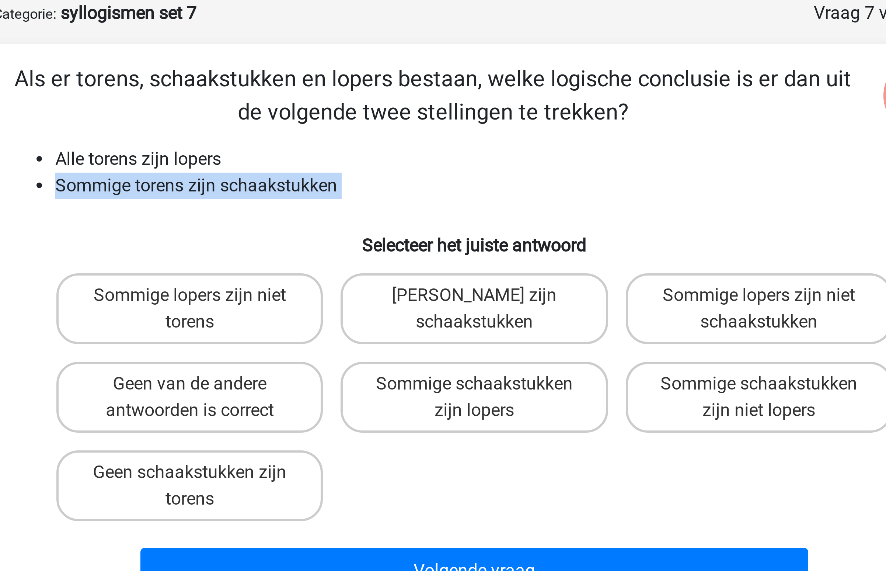
click at [313, 98] on li "Sommige torens zijn schaakstukken" at bounding box center [450, 98] width 294 height 9
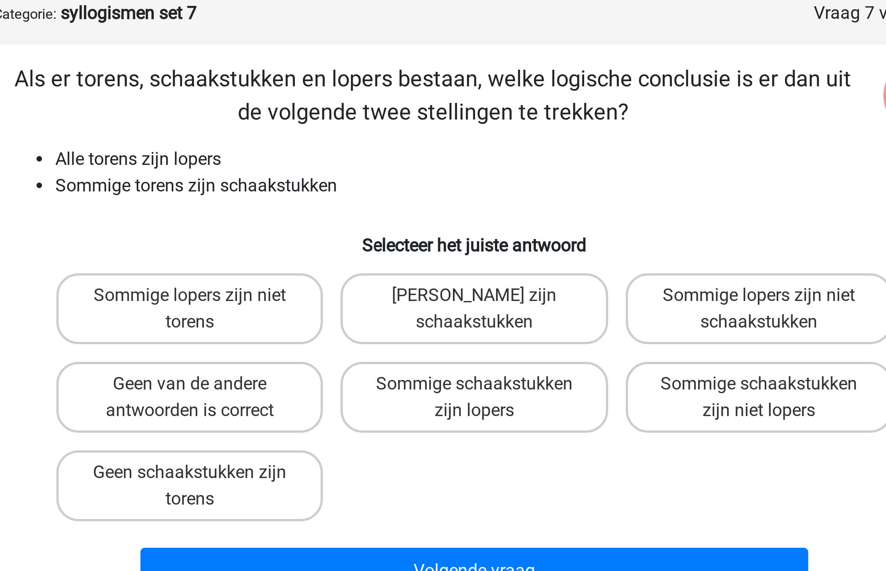
click at [313, 88] on li "Alle torens zijn lopers" at bounding box center [450, 90] width 294 height 9
click at [358, 94] on li "Sommige torens zijn schaakstukken" at bounding box center [450, 98] width 294 height 9
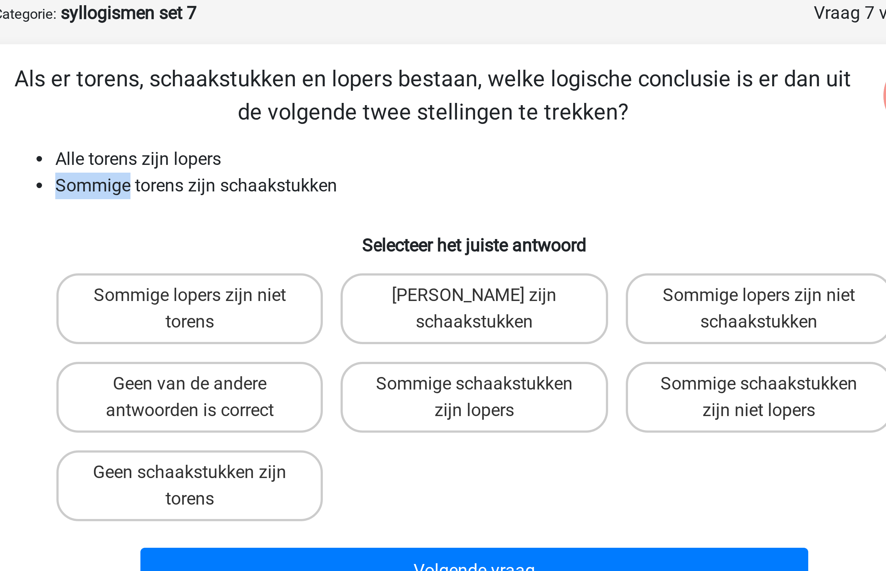
click at [358, 94] on li "Sommige torens zijn schaakstukken" at bounding box center [450, 98] width 294 height 9
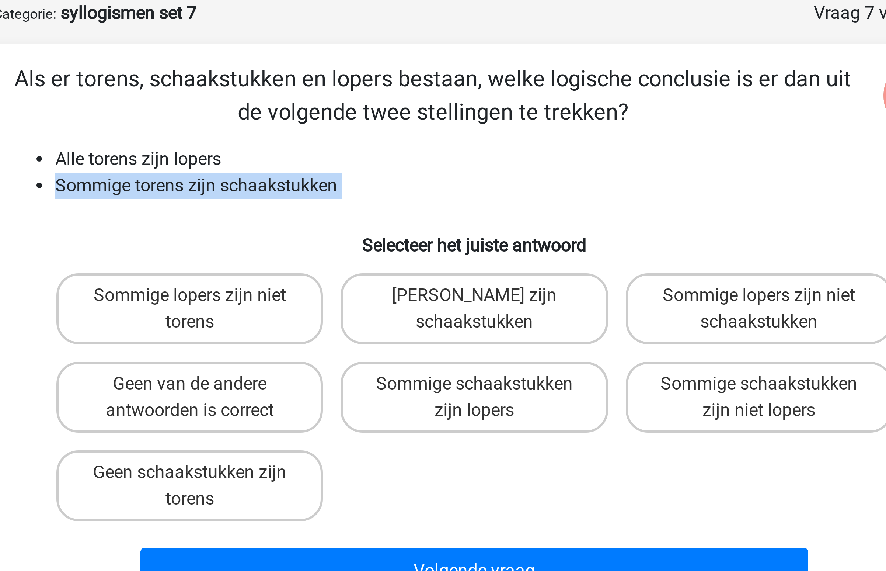
click at [358, 94] on li "Sommige torens zijn schaakstukken" at bounding box center [450, 98] width 294 height 9
click at [503, 173] on label "Sommige schaakstukken zijn niet lopers" at bounding box center [537, 169] width 89 height 24
click at [538, 170] on input "Sommige schaakstukken zijn niet lopers" at bounding box center [540, 167] width 5 height 5
radio input "true"
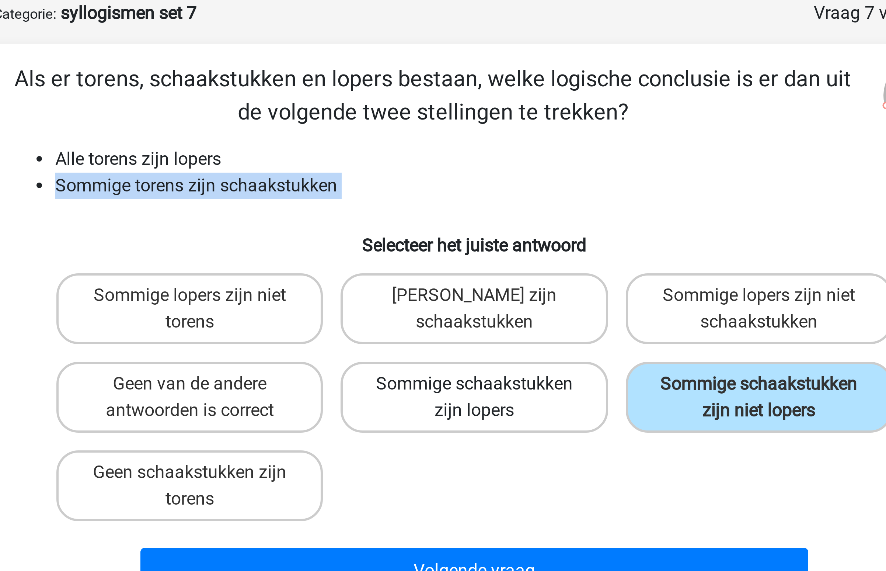
click at [458, 173] on label "Sommige schaakstukken zijn lopers" at bounding box center [442, 169] width 89 height 24
click at [448, 170] on input "Sommige schaakstukken zijn lopers" at bounding box center [445, 167] width 5 height 5
radio input "true"
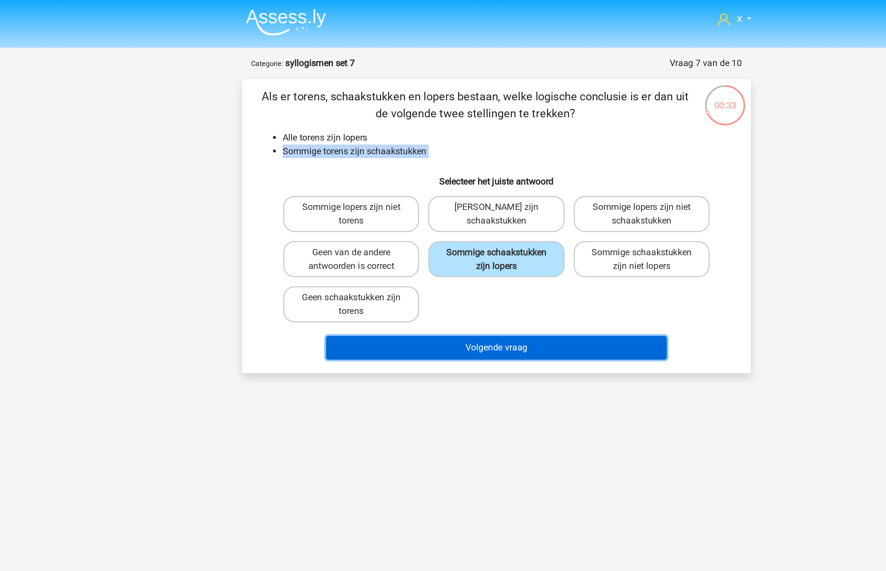
click at [465, 226] on button "Volgende vraag" at bounding box center [443, 226] width 223 height 15
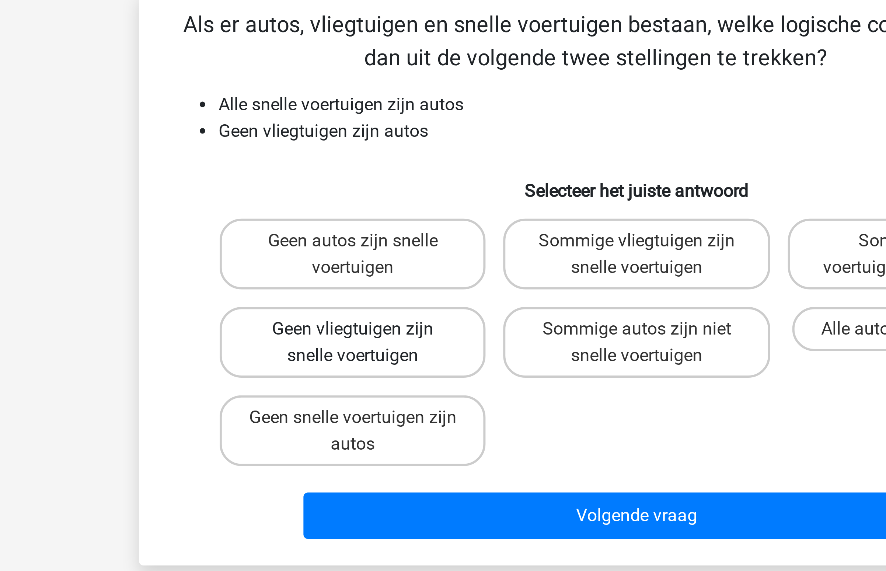
click at [355, 163] on label "Geen vliegtuigen zijn snelle voertuigen" at bounding box center [348, 169] width 89 height 24
click at [353, 165] on input "Geen vliegtuigen zijn snelle voertuigen" at bounding box center [350, 167] width 5 height 5
radio input "true"
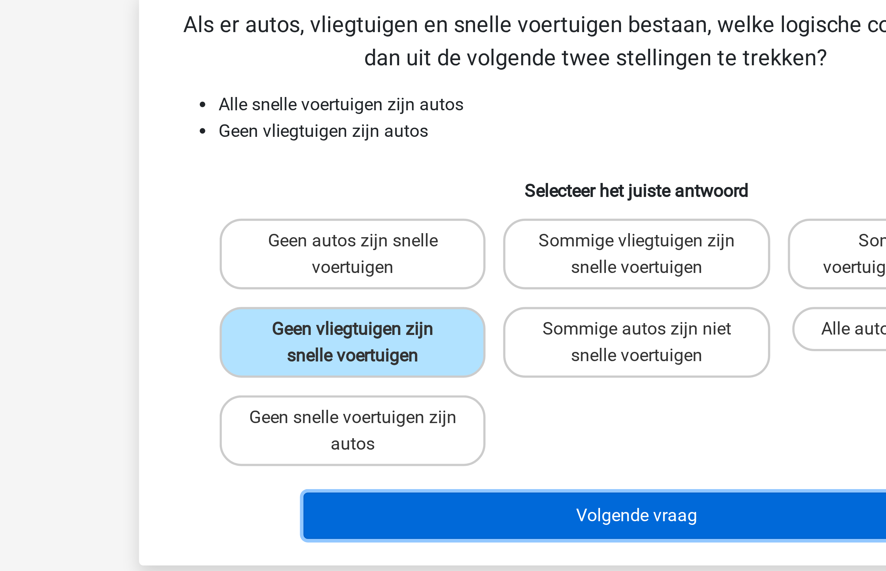
click at [404, 229] on button "Volgende vraag" at bounding box center [443, 226] width 223 height 15
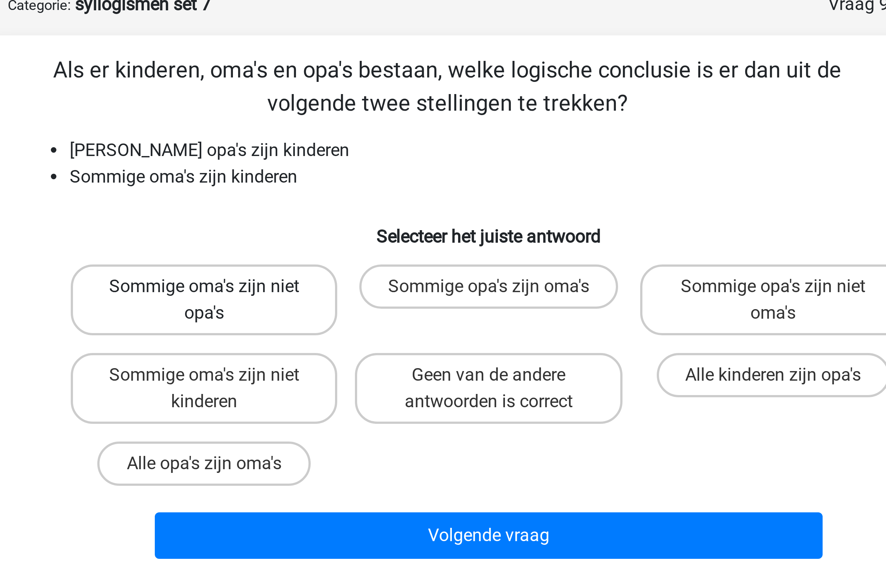
click at [356, 141] on label "Sommige oma's zijn niet opa's" at bounding box center [348, 140] width 89 height 24
click at [353, 140] on input "Sommige oma's zijn niet opa's" at bounding box center [350, 137] width 5 height 5
radio input "true"
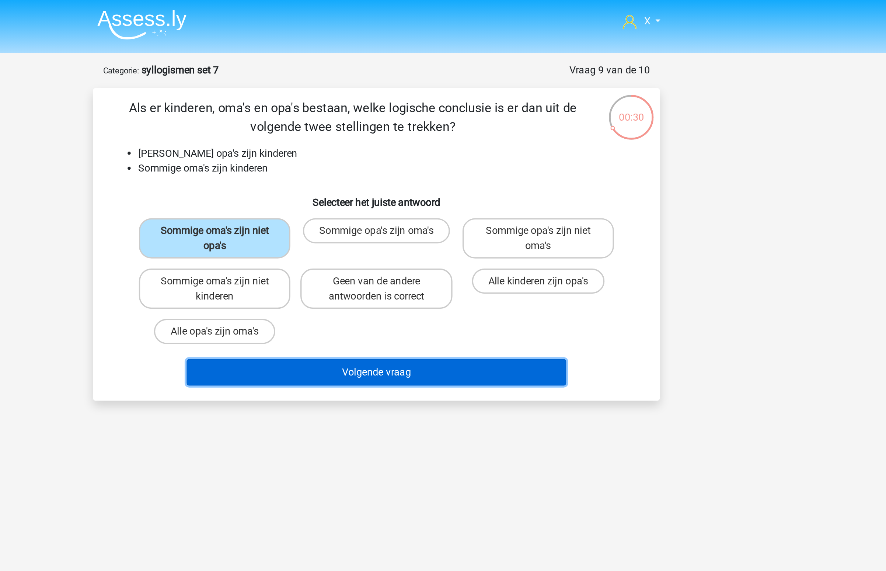
click at [442, 217] on button "Volgende vraag" at bounding box center [443, 217] width 223 height 15
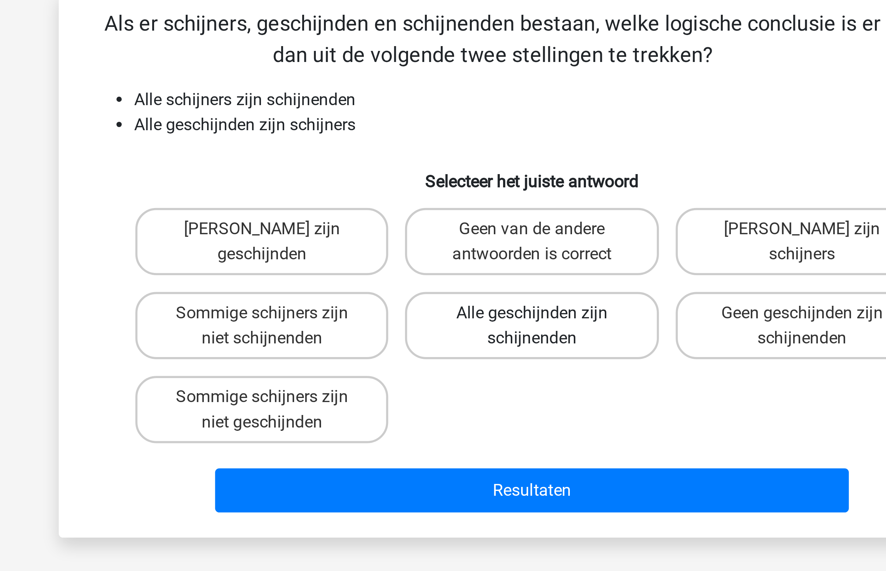
click at [442, 165] on label "Alle geschijnden zijn schijnenden" at bounding box center [442, 169] width 89 height 24
click at [443, 165] on input "Alle geschijnden zijn schijnenden" at bounding box center [445, 167] width 5 height 5
radio input "true"
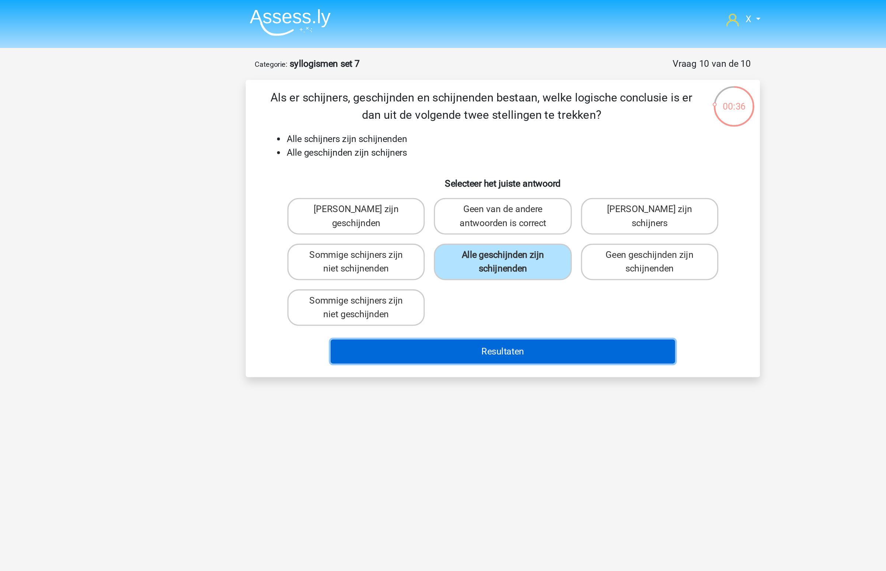
click at [464, 234] on button "Resultaten" at bounding box center [443, 226] width 223 height 15
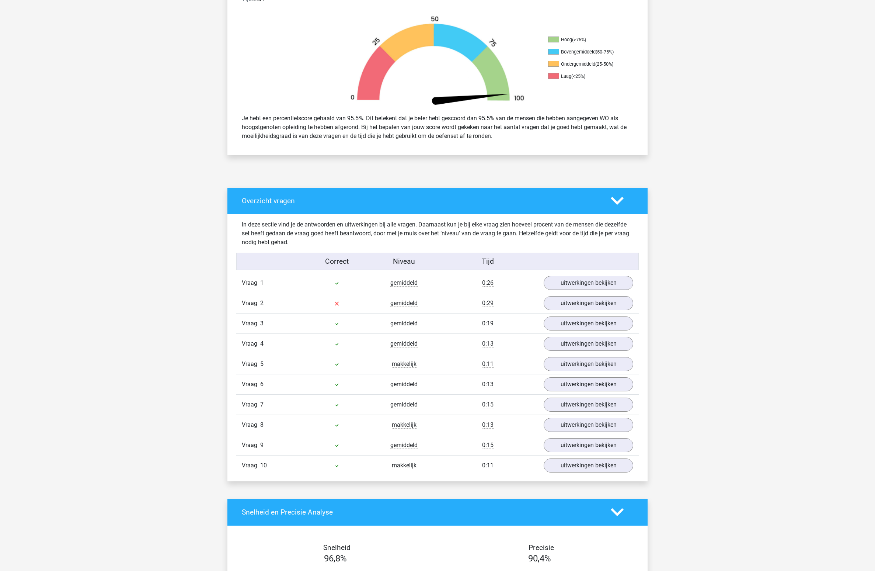
scroll to position [307, 0]
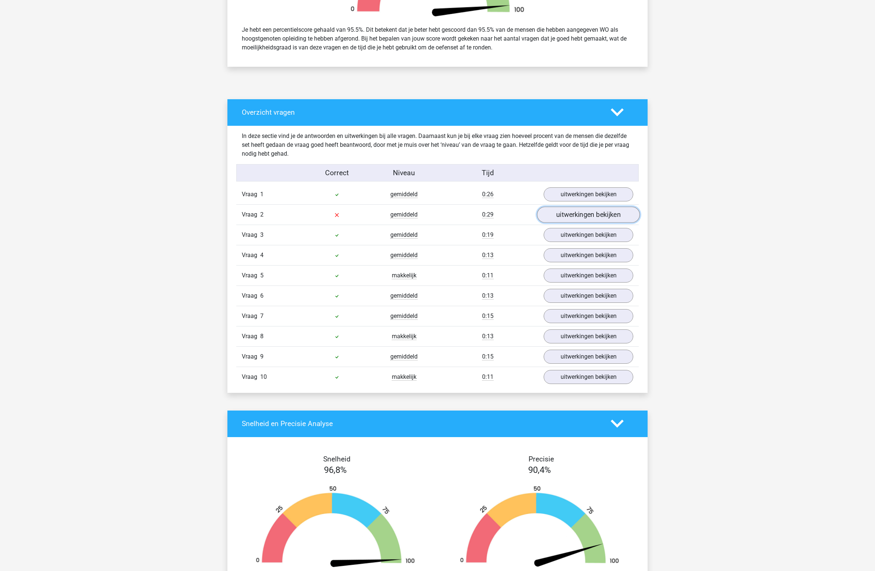
click at [562, 220] on link "uitwerkingen bekijken" at bounding box center [588, 214] width 103 height 16
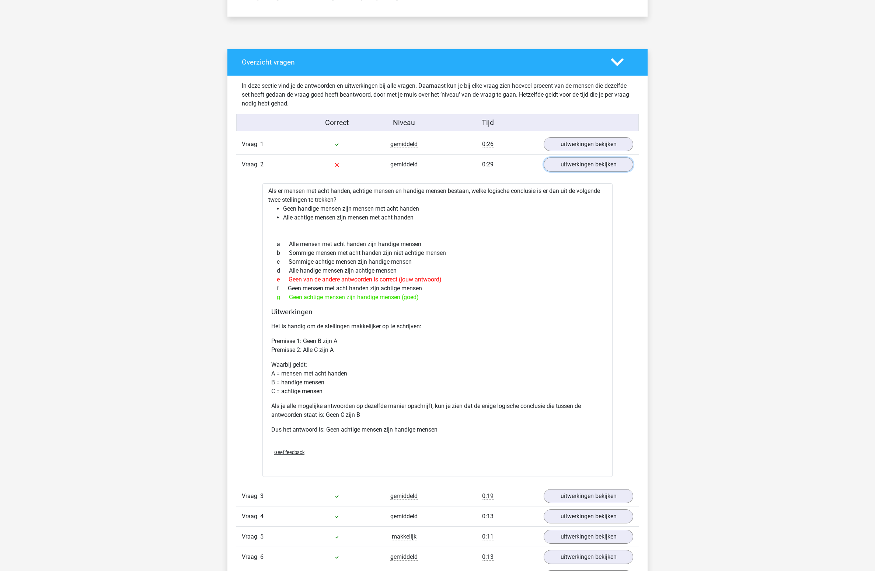
scroll to position [0, 0]
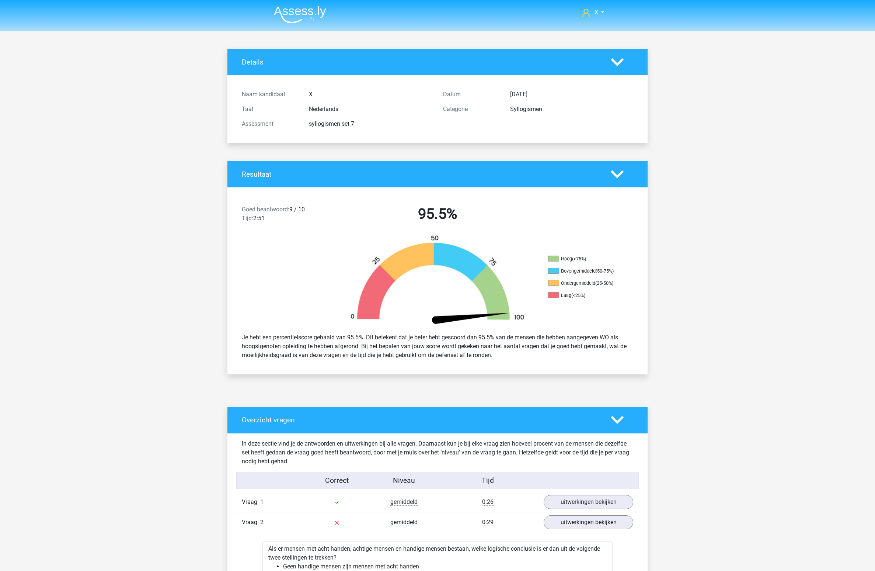
click at [300, 14] on img at bounding box center [300, 14] width 52 height 17
